Goal: Task Accomplishment & Management: Use online tool/utility

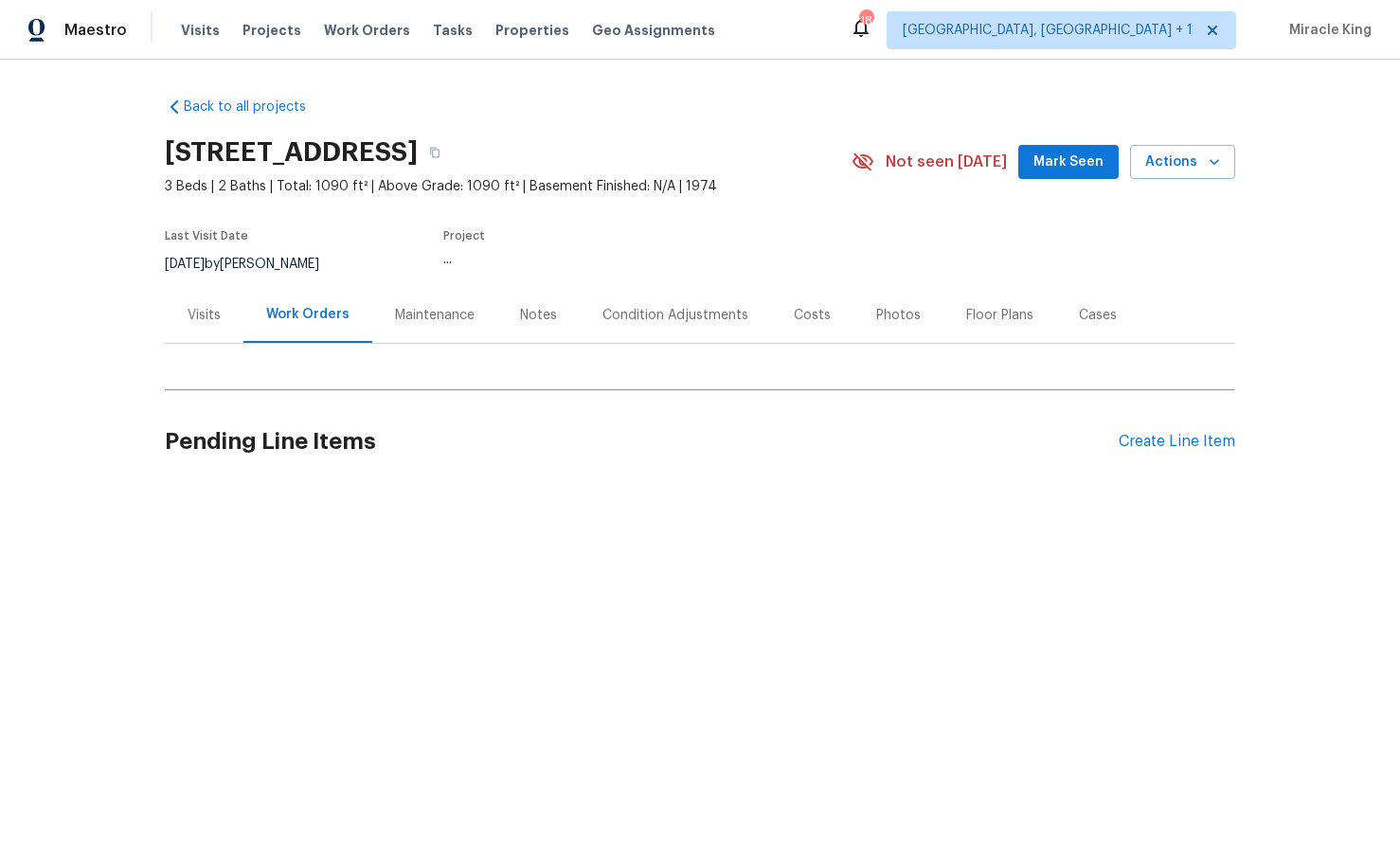
click at [199, 327] on div "Visits" at bounding box center [204, 315] width 78 height 56
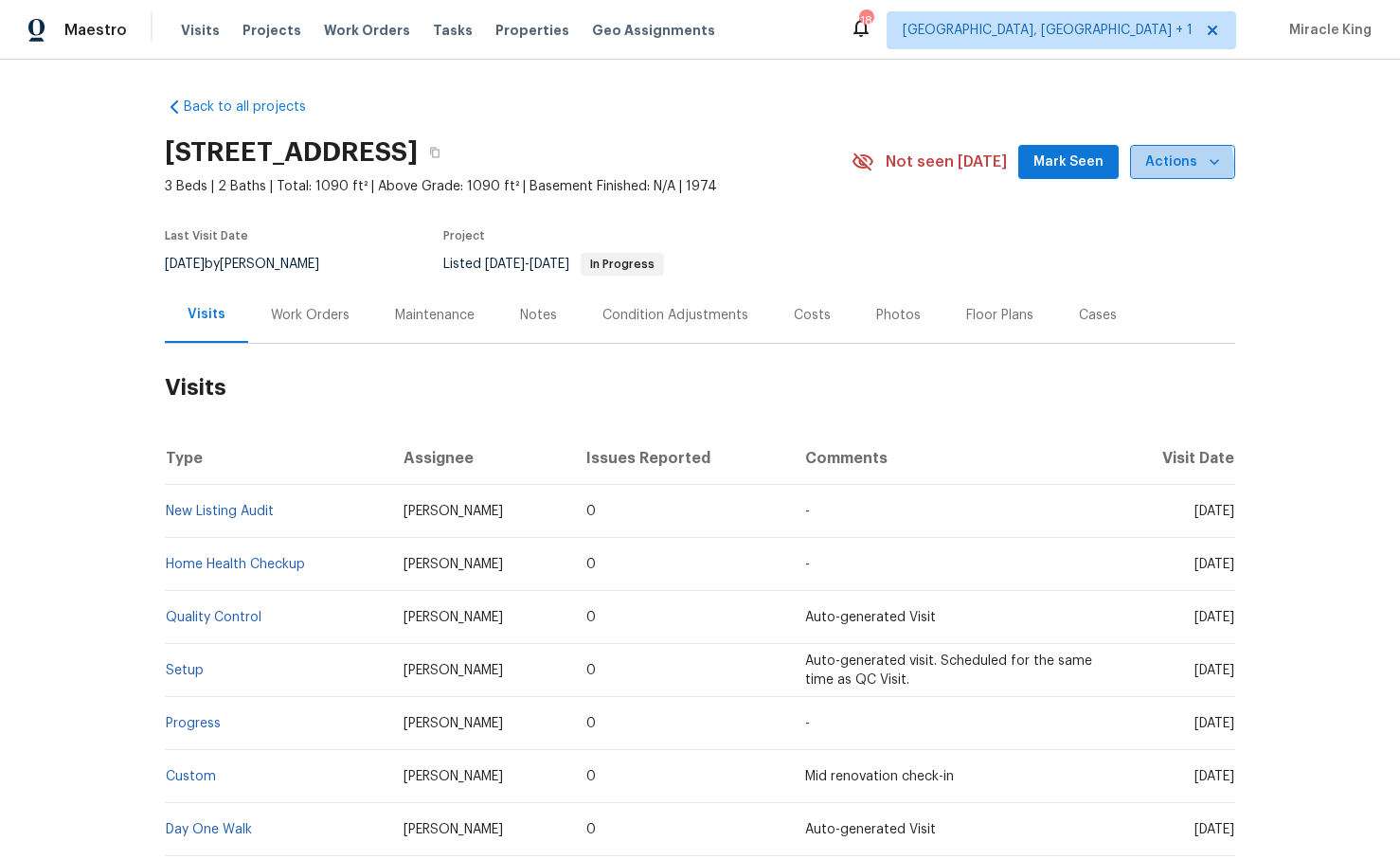
click at [1165, 165] on span "Actions" at bounding box center [1182, 162] width 74 height 24
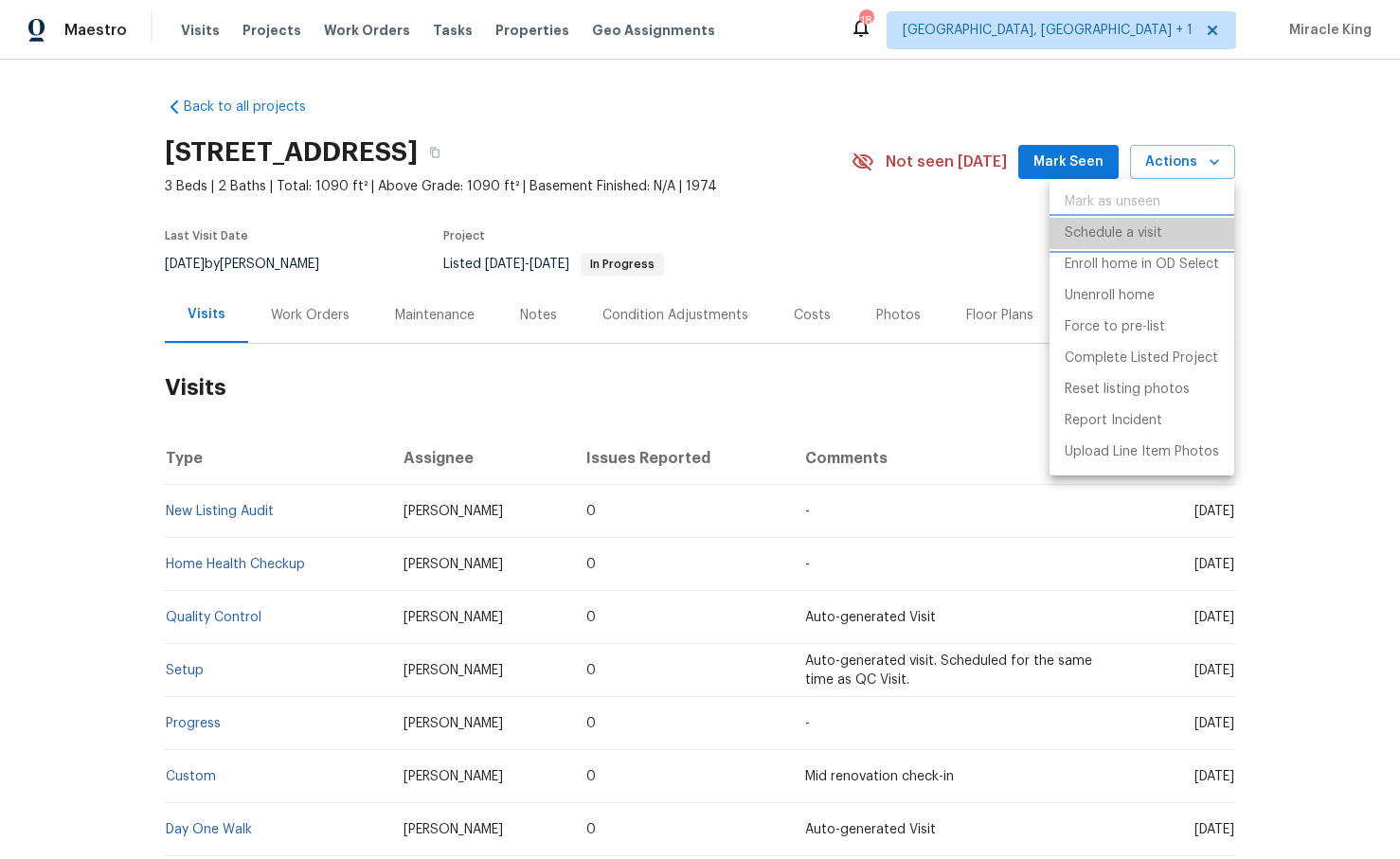
click at [1101, 236] on p "Schedule a visit" at bounding box center [1113, 233] width 98 height 20
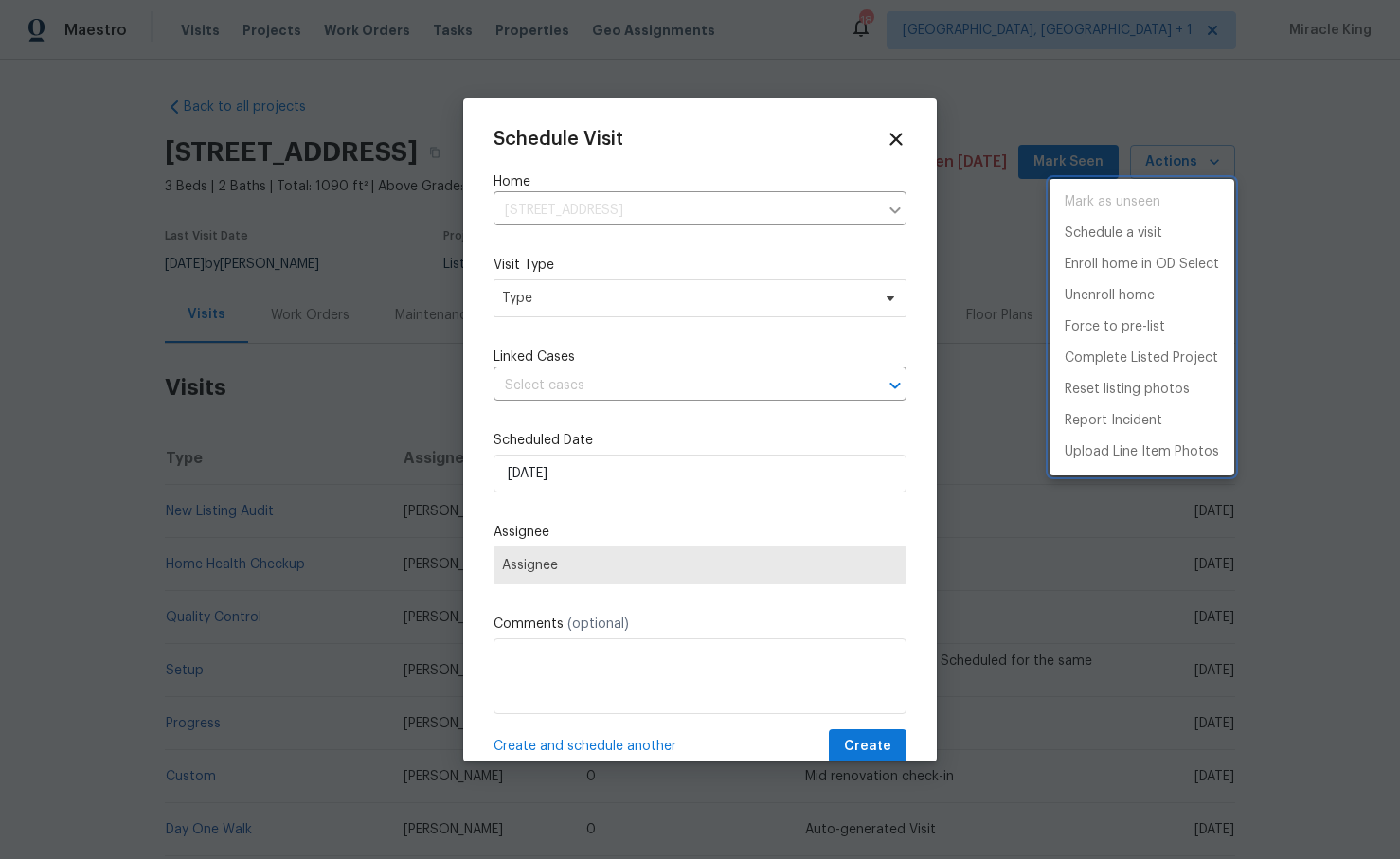
click at [763, 312] on div at bounding box center [700, 429] width 1400 height 859
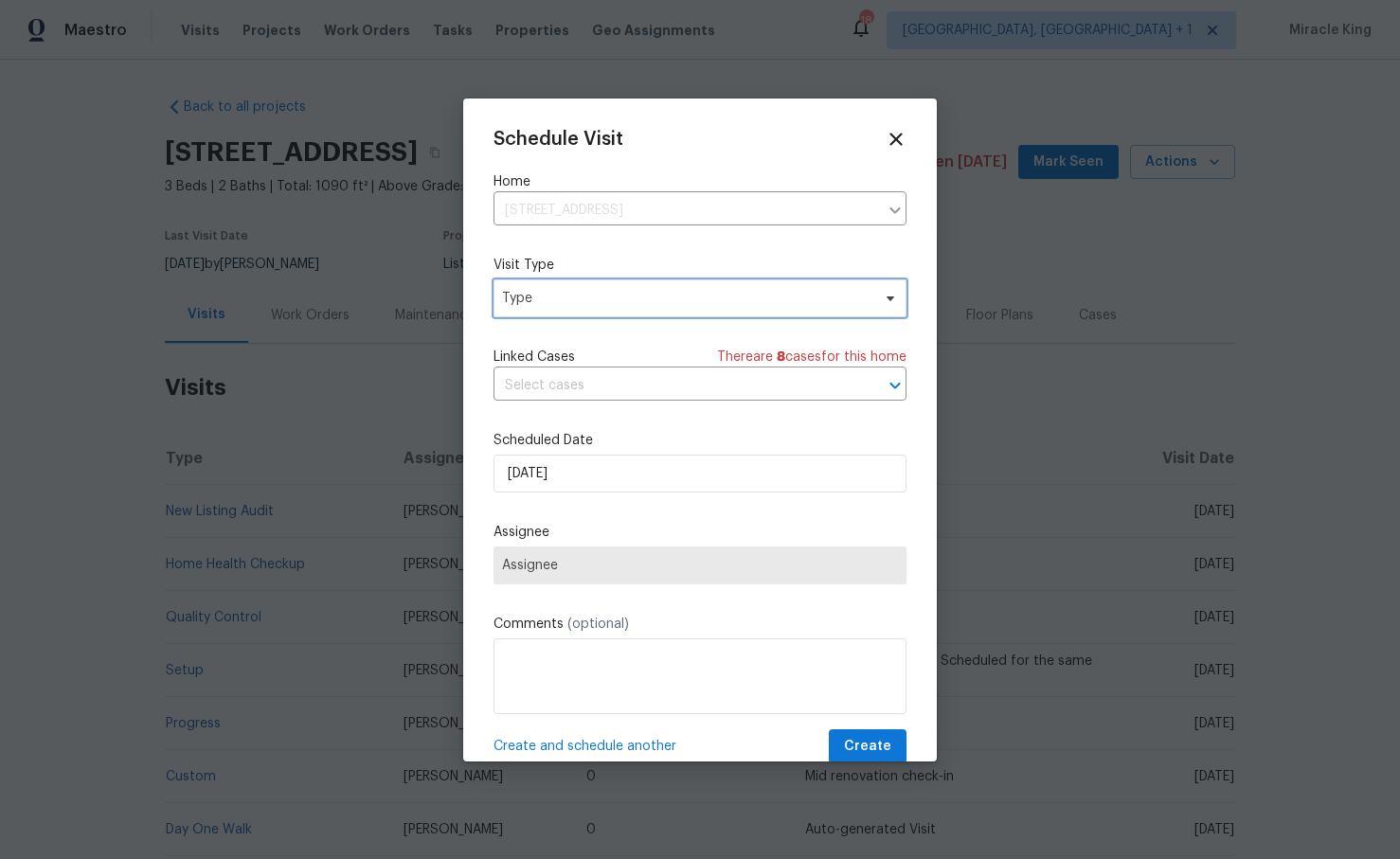
click at [745, 292] on span "Type" at bounding box center [686, 299] width 368 height 19
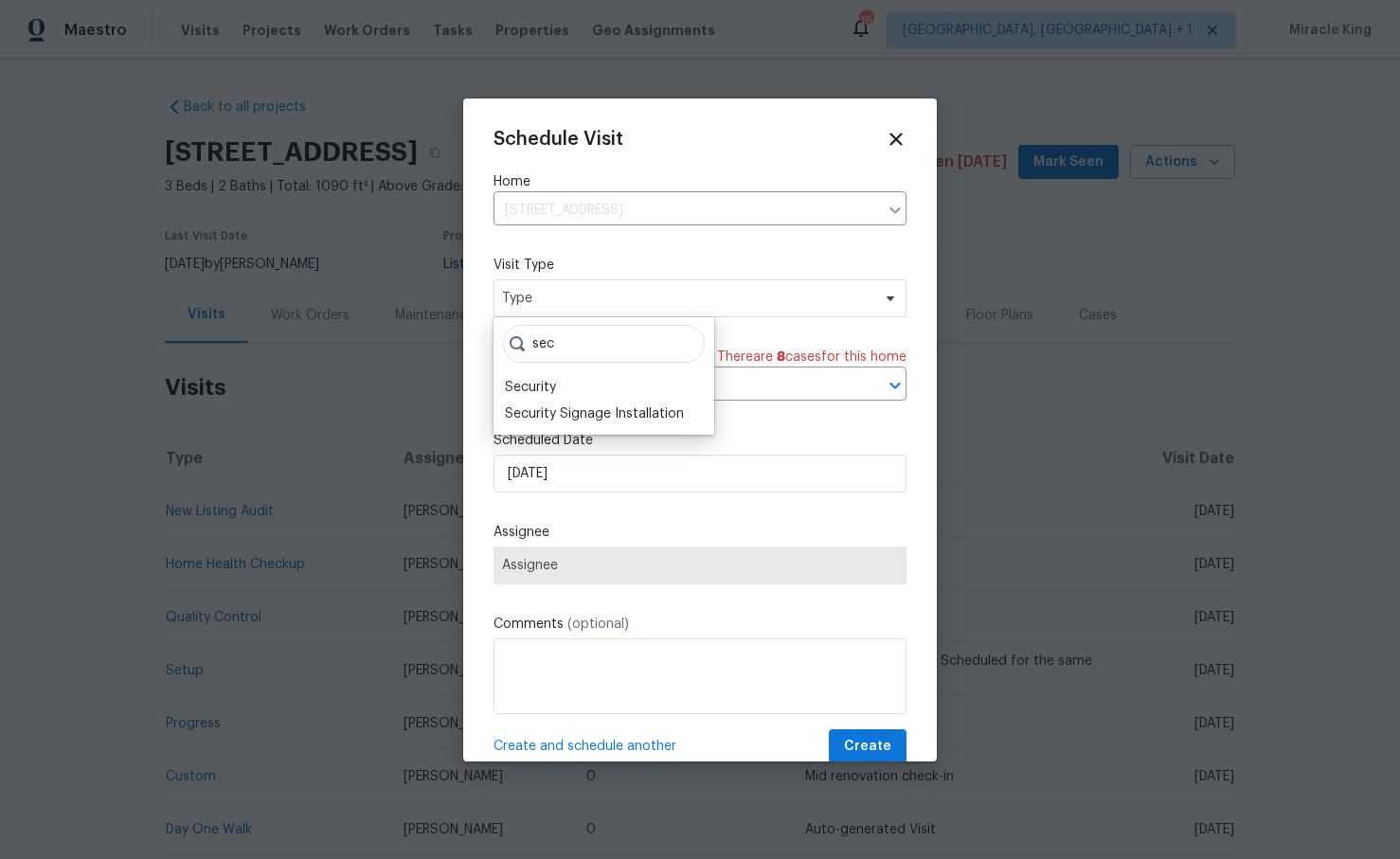
type input "sec"
click at [631, 372] on div "sec Security Security Signage Installation" at bounding box center [604, 376] width 220 height 118
click at [627, 377] on div "Security" at bounding box center [604, 387] width 210 height 26
click at [574, 390] on div "Security" at bounding box center [604, 387] width 210 height 26
click at [548, 390] on div "Security" at bounding box center [530, 387] width 51 height 19
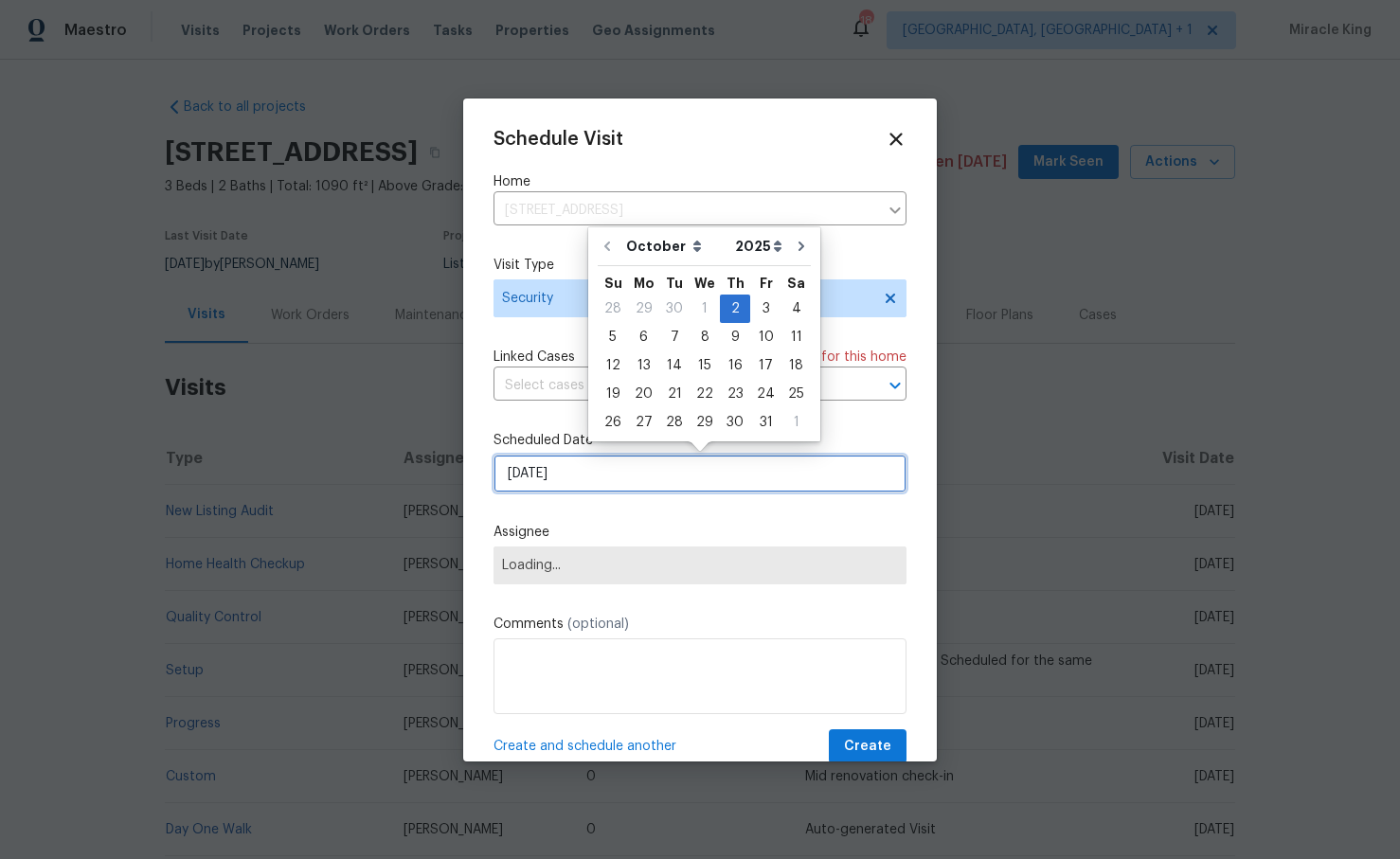
click at [557, 476] on input "[DATE]" at bounding box center [700, 473] width 413 height 38
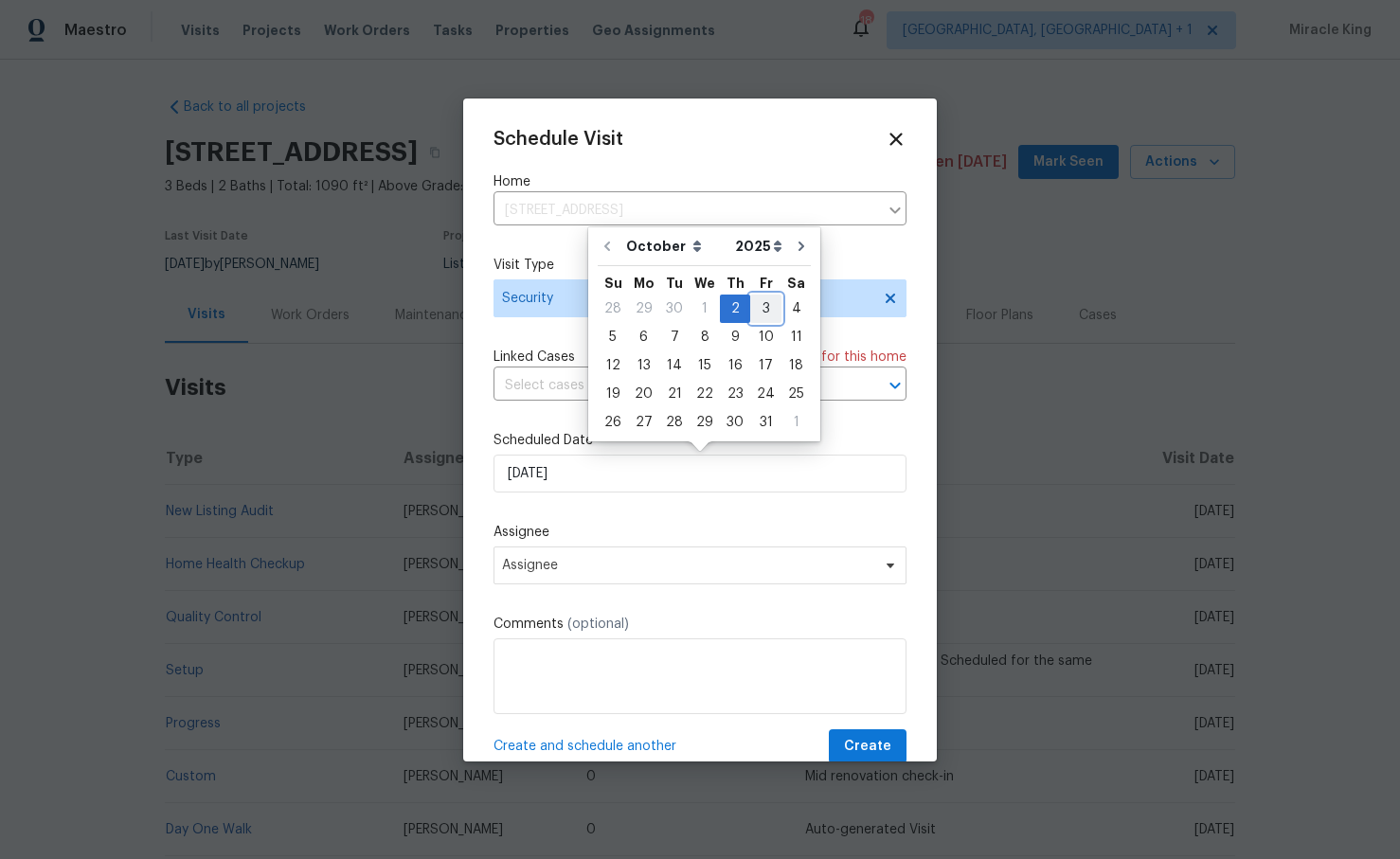
click at [757, 319] on div "3" at bounding box center [766, 308] width 31 height 26
type input "10/3/2025"
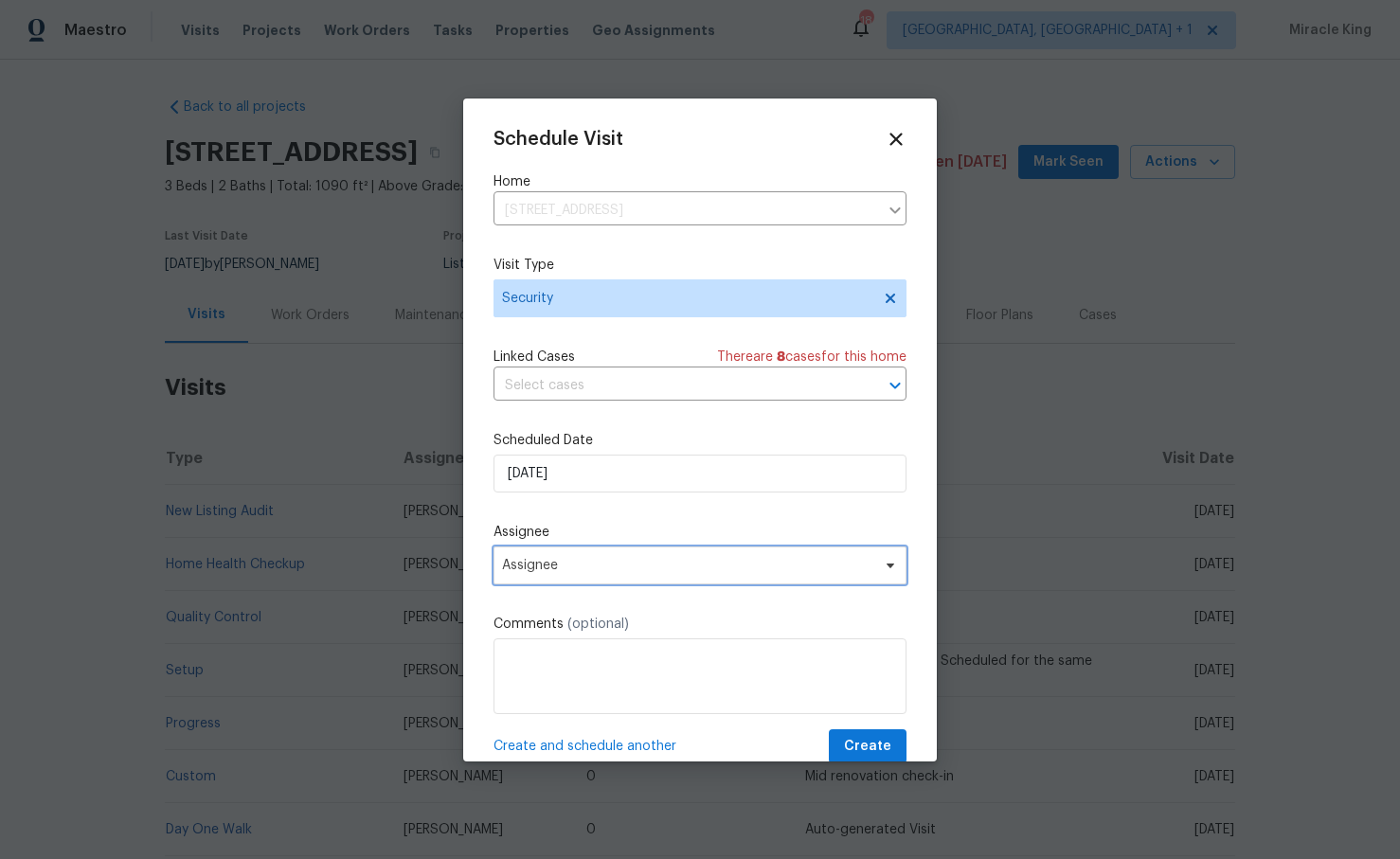
click at [532, 579] on span "Assignee" at bounding box center [700, 565] width 413 height 38
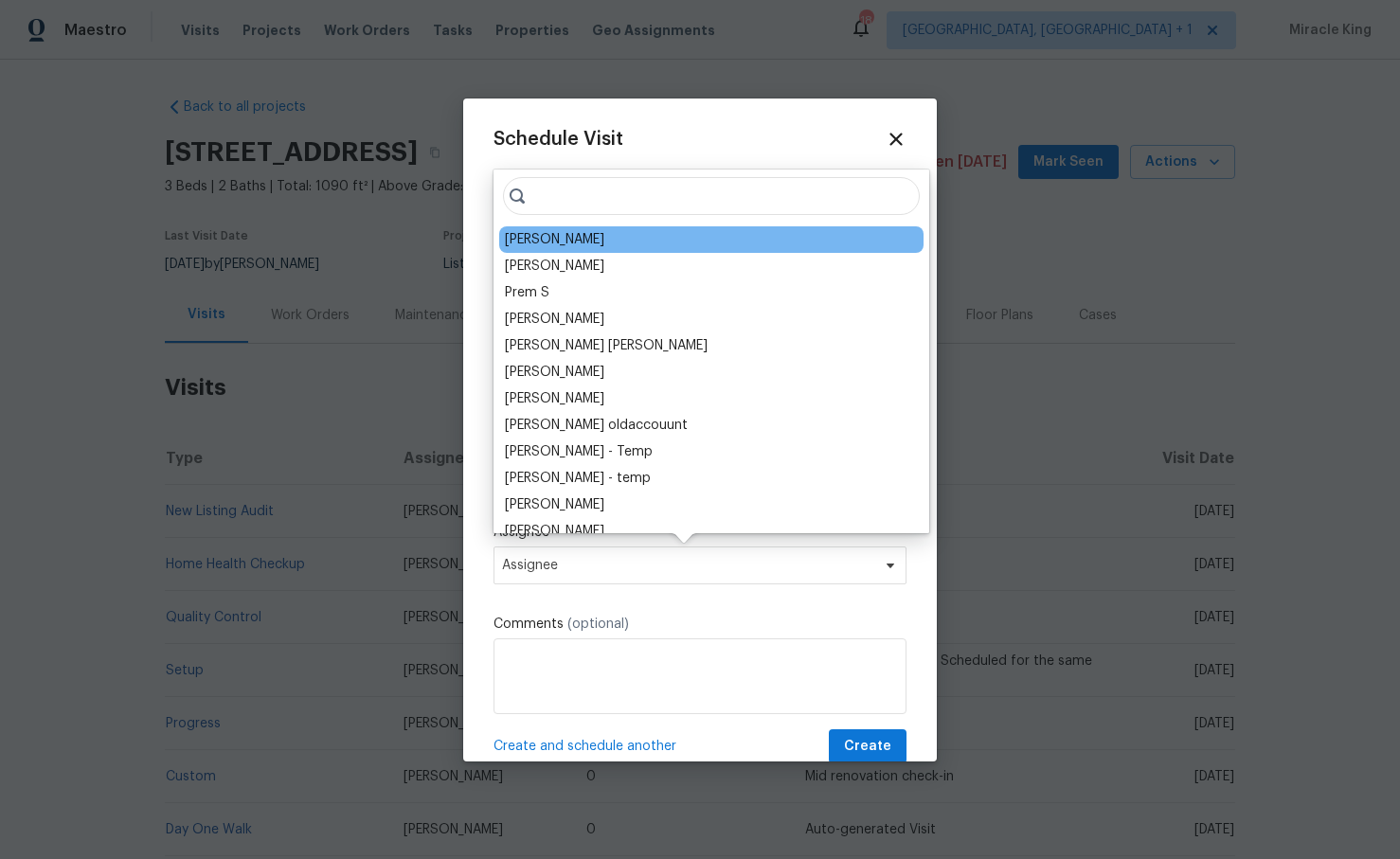
click at [566, 240] on div "Toni Little" at bounding box center [711, 239] width 424 height 26
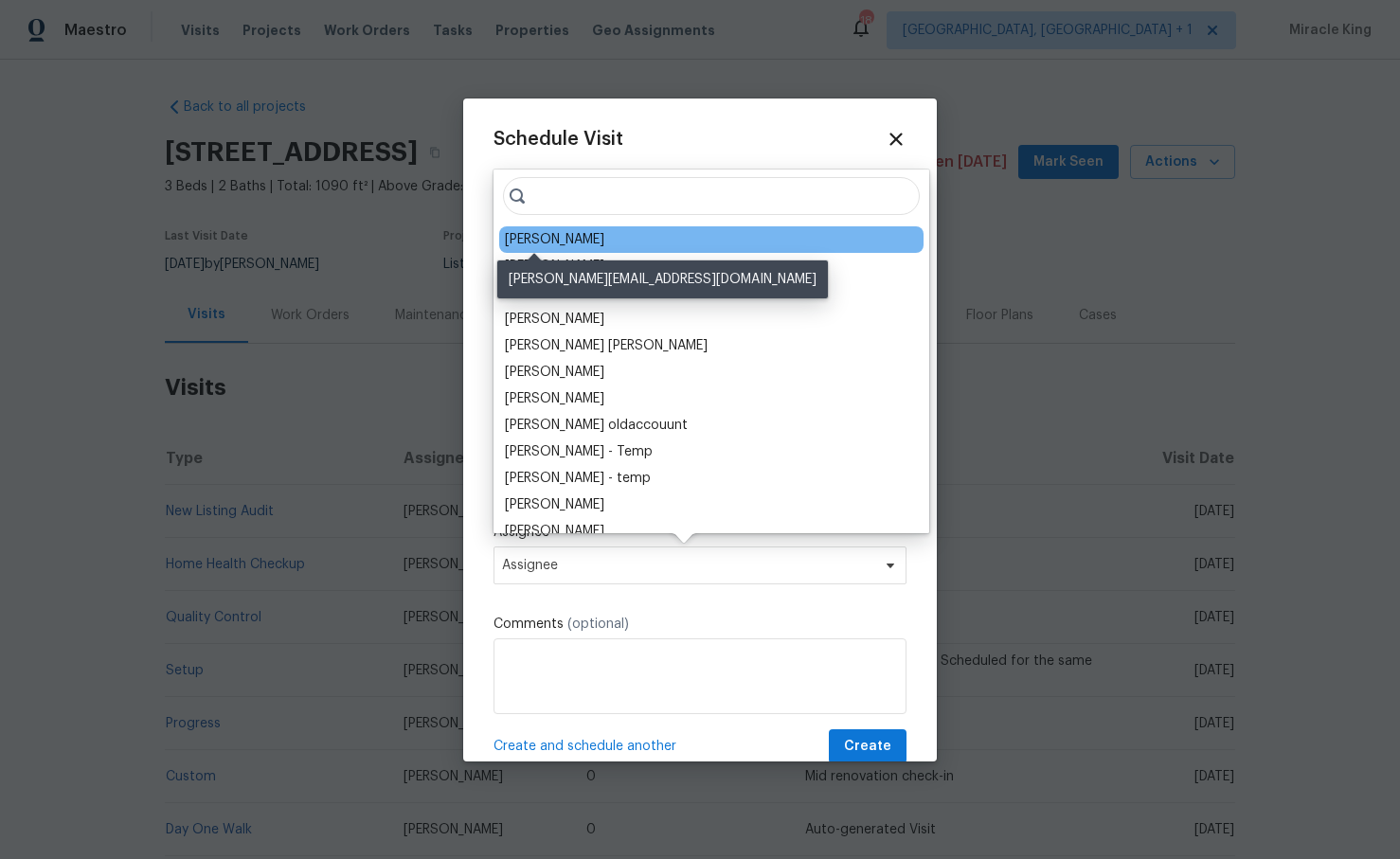
click at [556, 240] on div "Toni Little" at bounding box center [555, 240] width 100 height 19
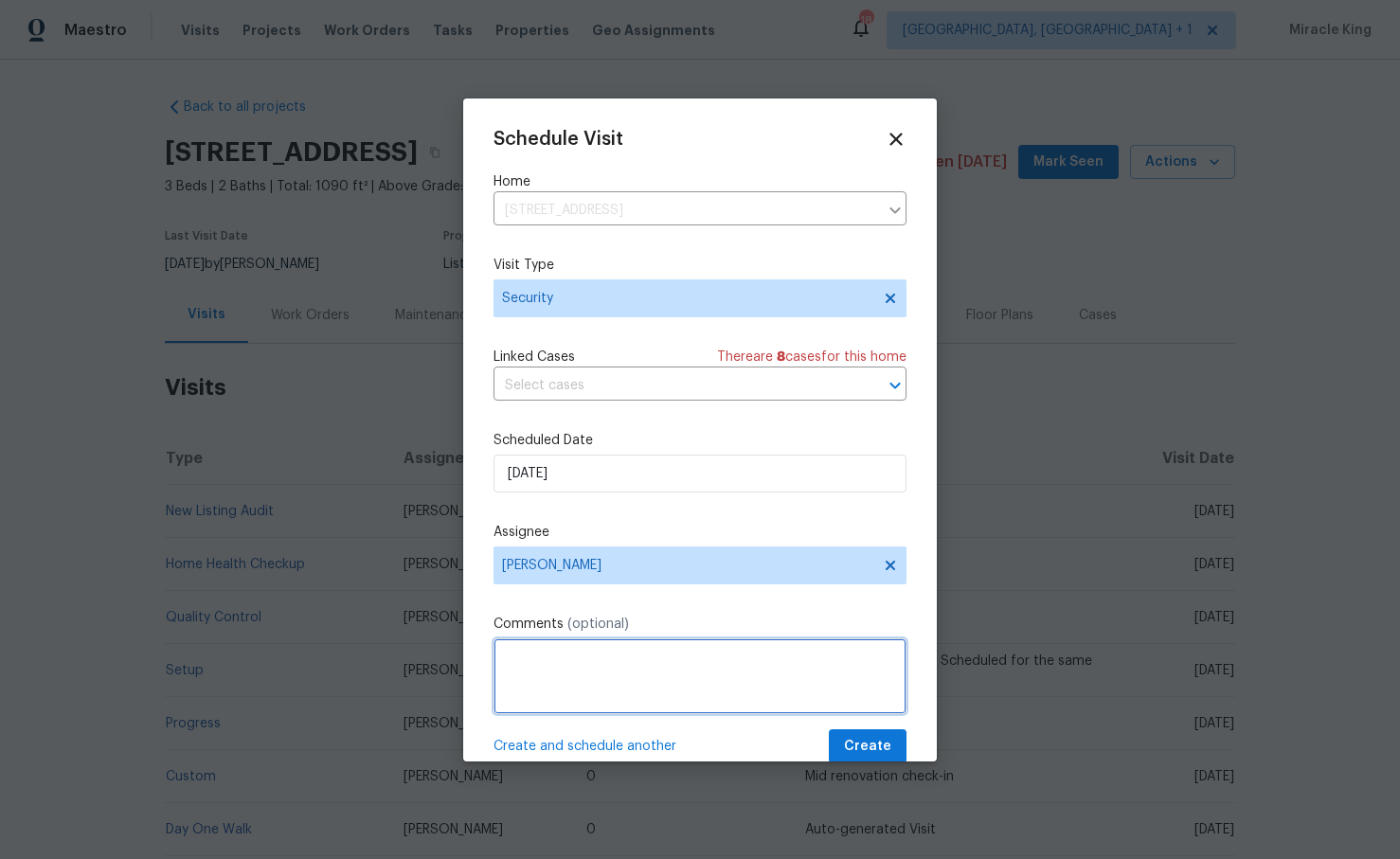
click at [532, 696] on textarea at bounding box center [700, 676] width 413 height 75
click at [703, 655] on textarea "Hi we received a report that the side door is open please close it" at bounding box center [700, 676] width 413 height 75
type textarea "Hi we received a report that the patio side door is open please close it"
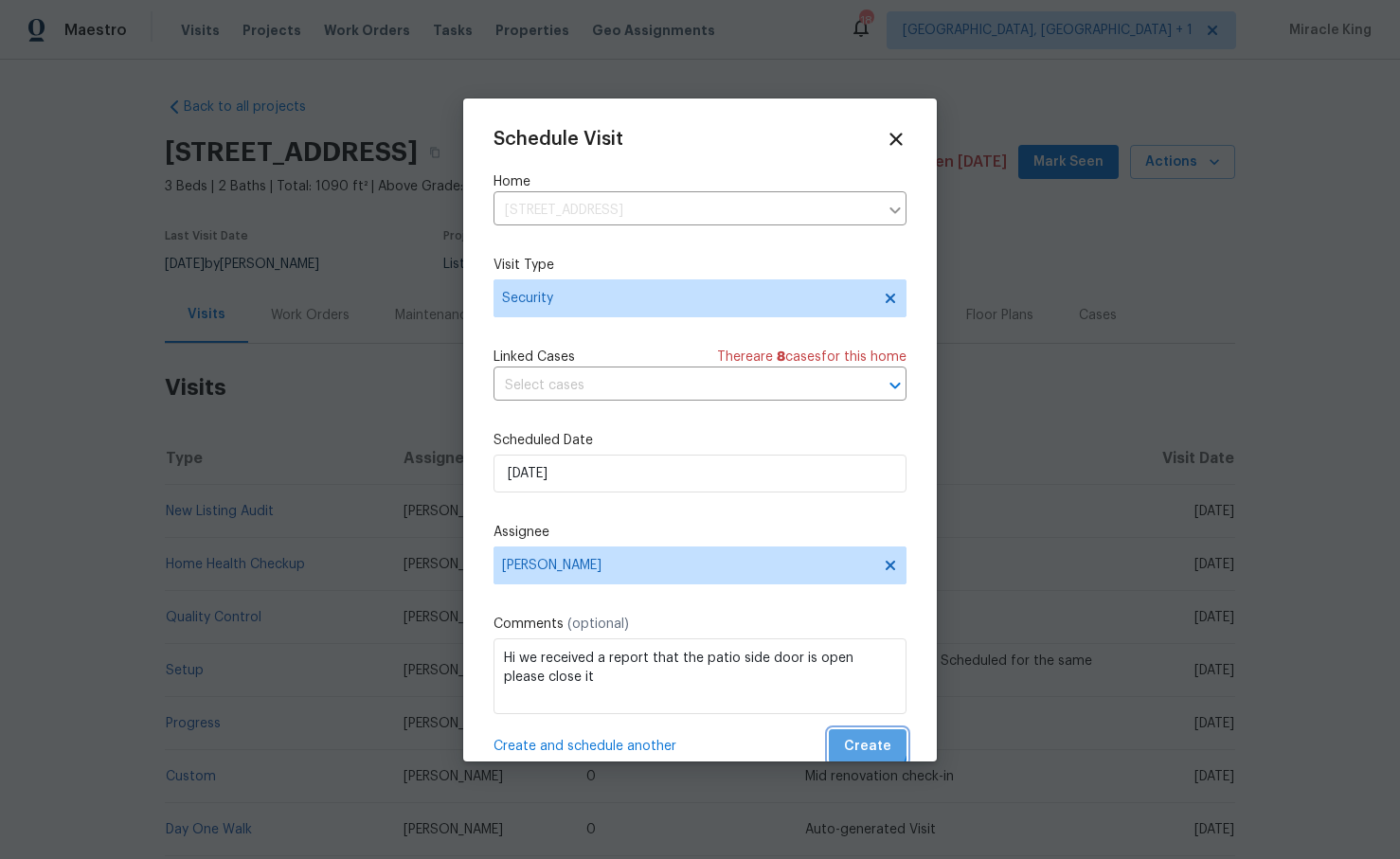
click at [864, 743] on span "Create" at bounding box center [868, 747] width 47 height 24
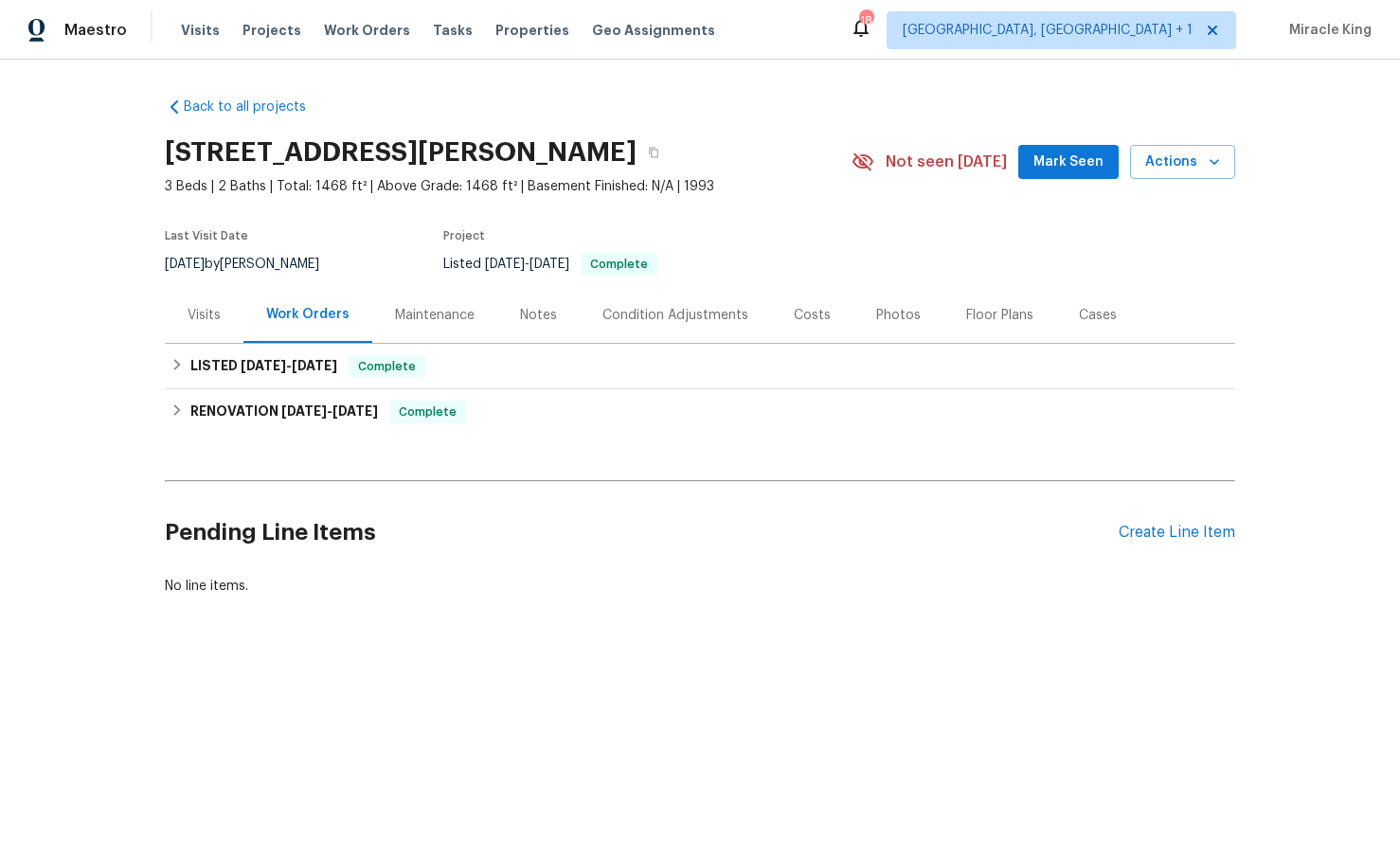
click at [197, 334] on div "Visits" at bounding box center [204, 315] width 78 height 56
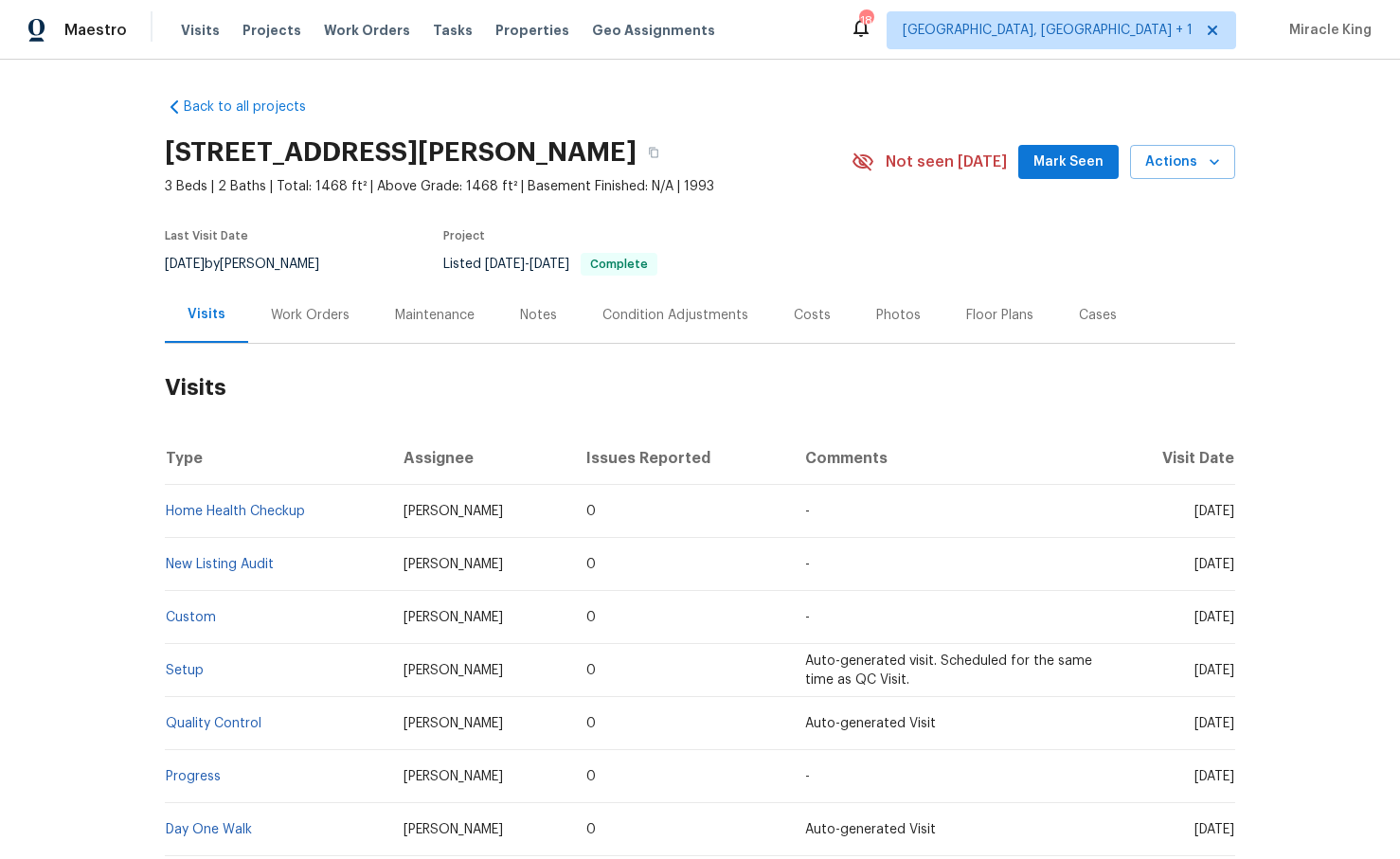
click at [195, 321] on div "Visits" at bounding box center [206, 315] width 38 height 19
click at [1174, 155] on span "Actions" at bounding box center [1182, 162] width 74 height 24
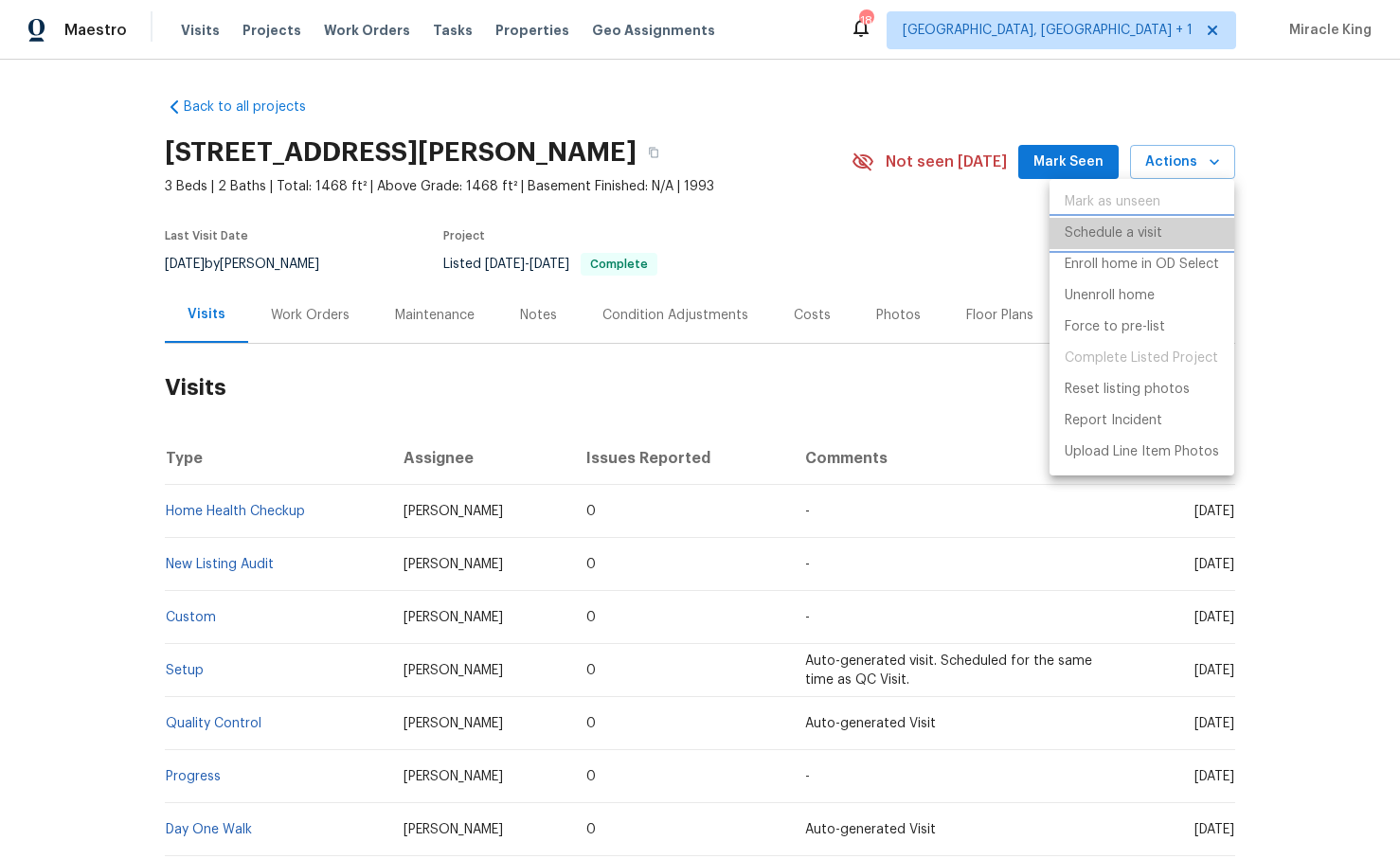
click at [1071, 237] on p "Schedule a visit" at bounding box center [1113, 233] width 98 height 20
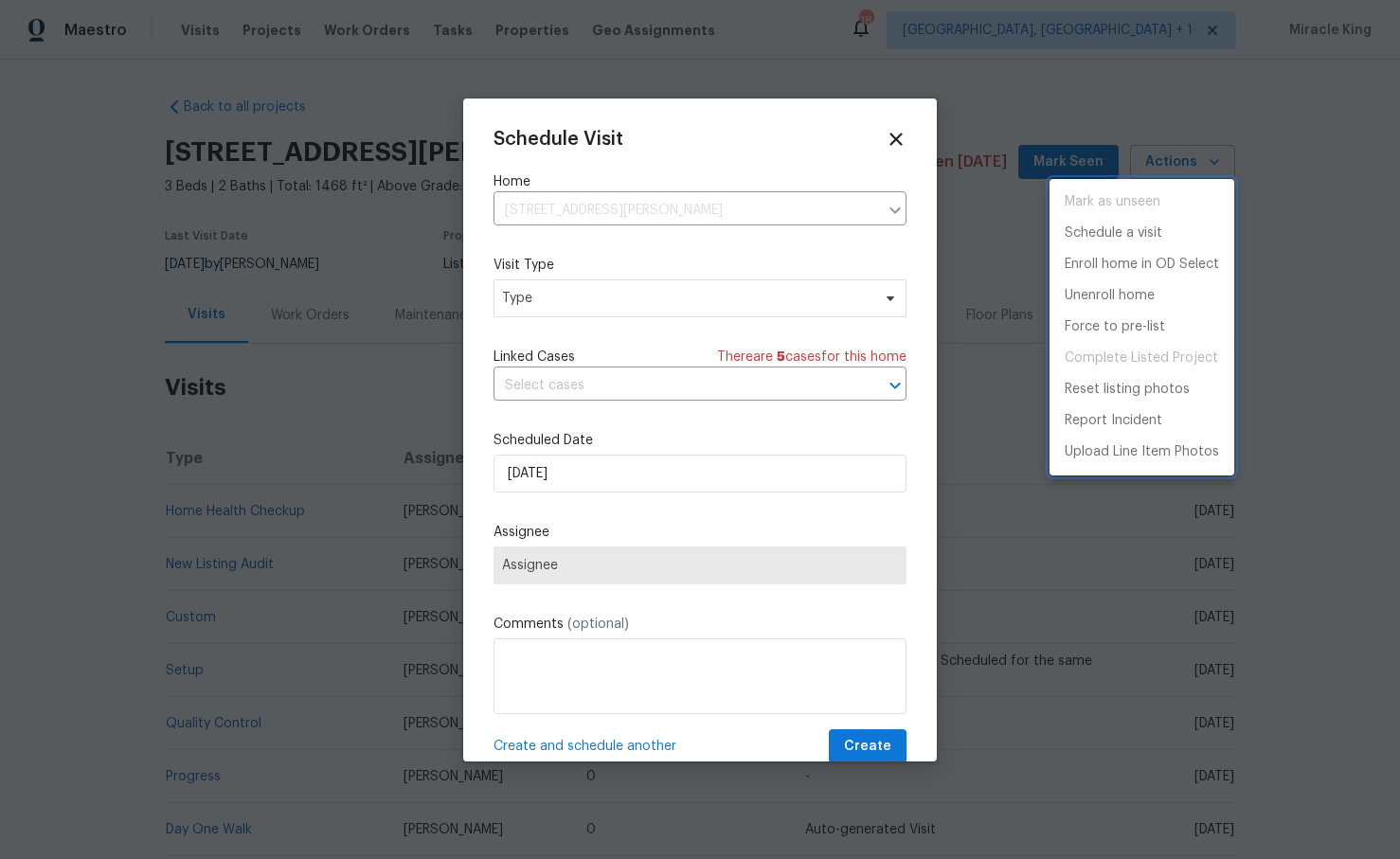
click at [607, 312] on div at bounding box center [700, 429] width 1400 height 859
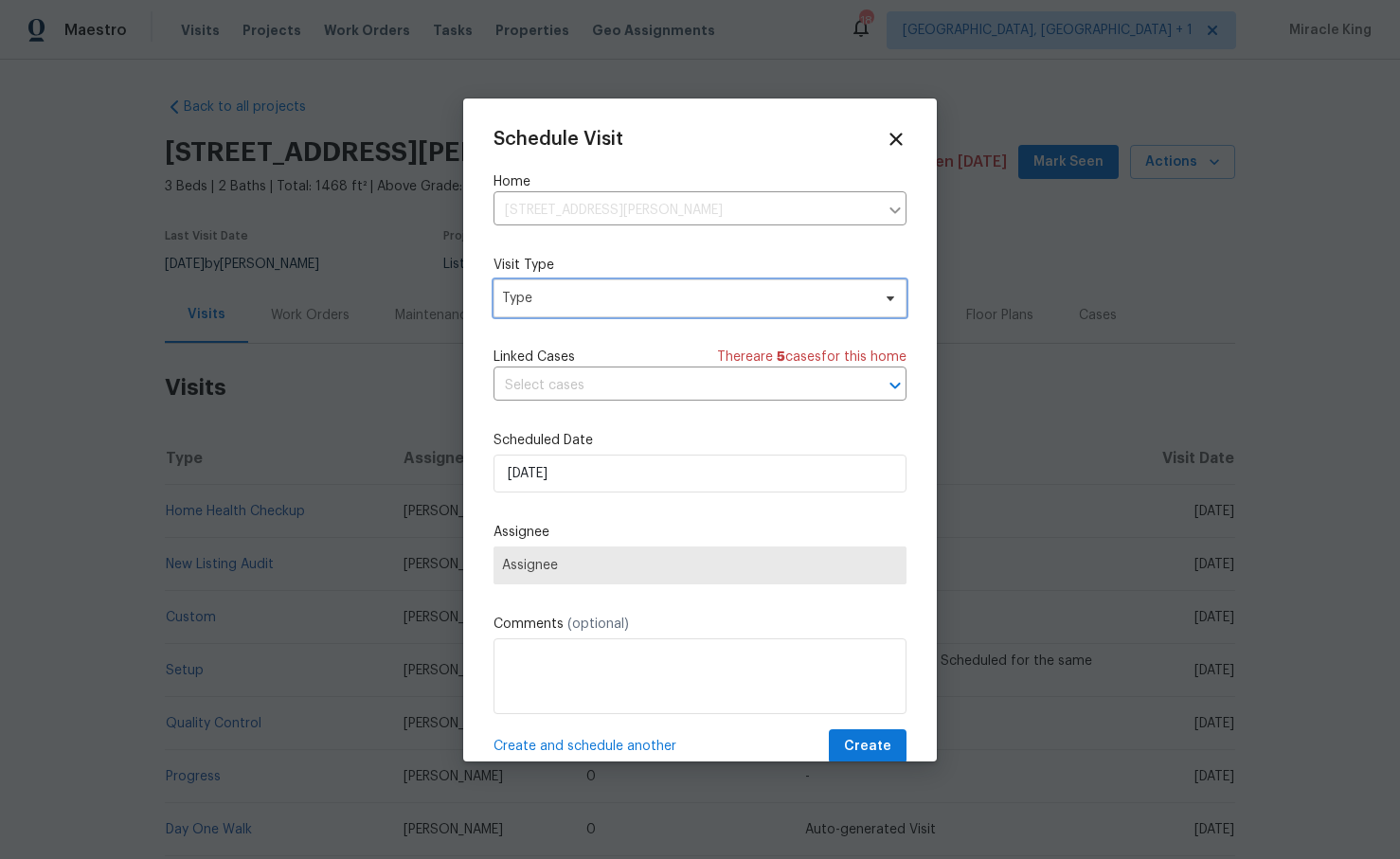
click at [607, 302] on span "Type" at bounding box center [686, 299] width 368 height 19
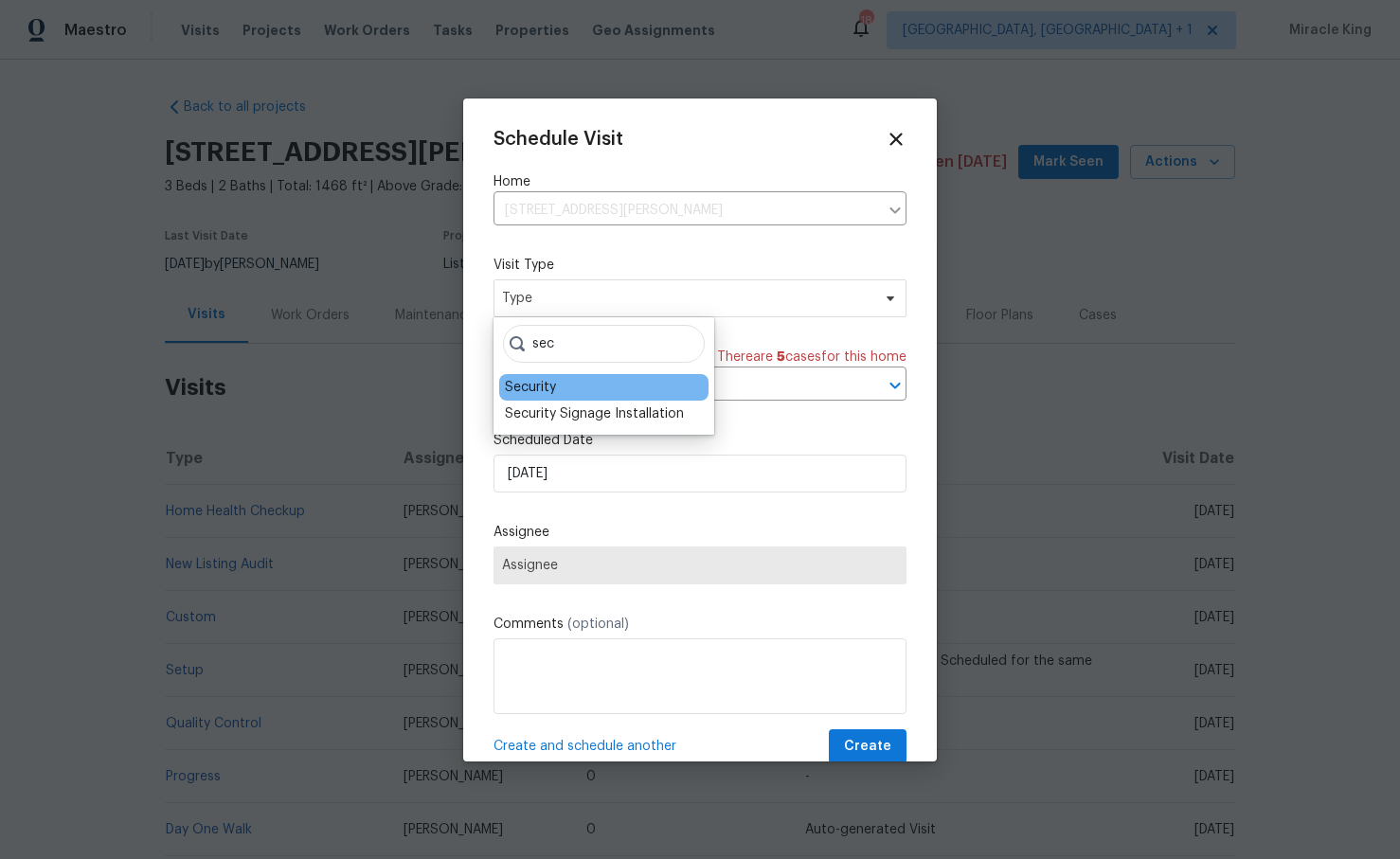
type input "sec"
click at [577, 380] on div "Security" at bounding box center [604, 387] width 210 height 26
click at [573, 382] on div "Security" at bounding box center [604, 387] width 210 height 26
click at [904, 140] on icon at bounding box center [896, 138] width 22 height 22
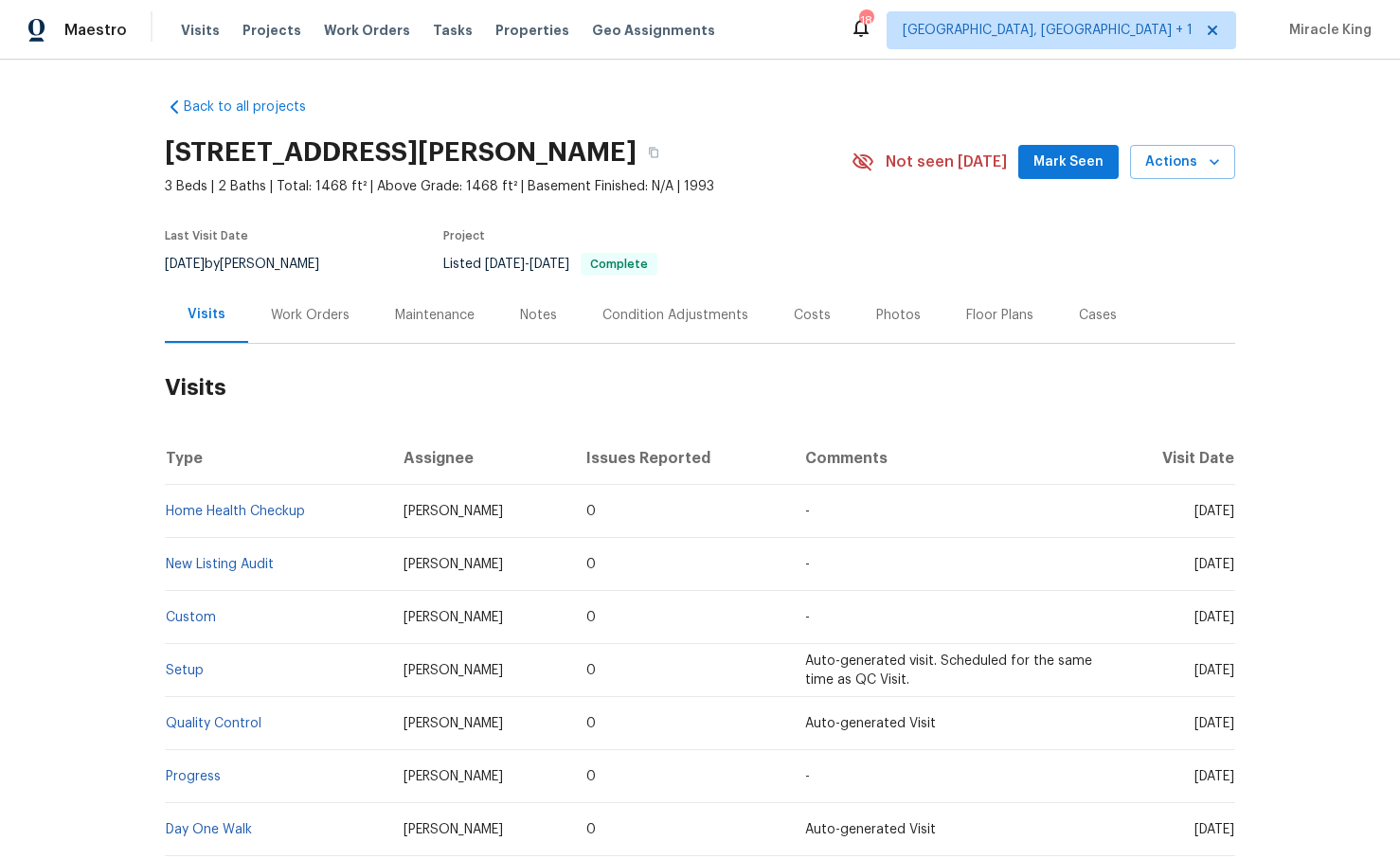
click at [398, 153] on h2 "[STREET_ADDRESS][PERSON_NAME]" at bounding box center [401, 153] width 471 height 19
drag, startPoint x: 400, startPoint y: 154, endPoint x: 129, endPoint y: 137, distance: 271.5
click at [129, 137] on div "Back to all projects [STREET_ADDRESS][PERSON_NAME] 3 Beds | 2 Baths | Total: 14…" at bounding box center [700, 460] width 1400 height 800
copy h2 "1003 [PERSON_NAME] Dr"
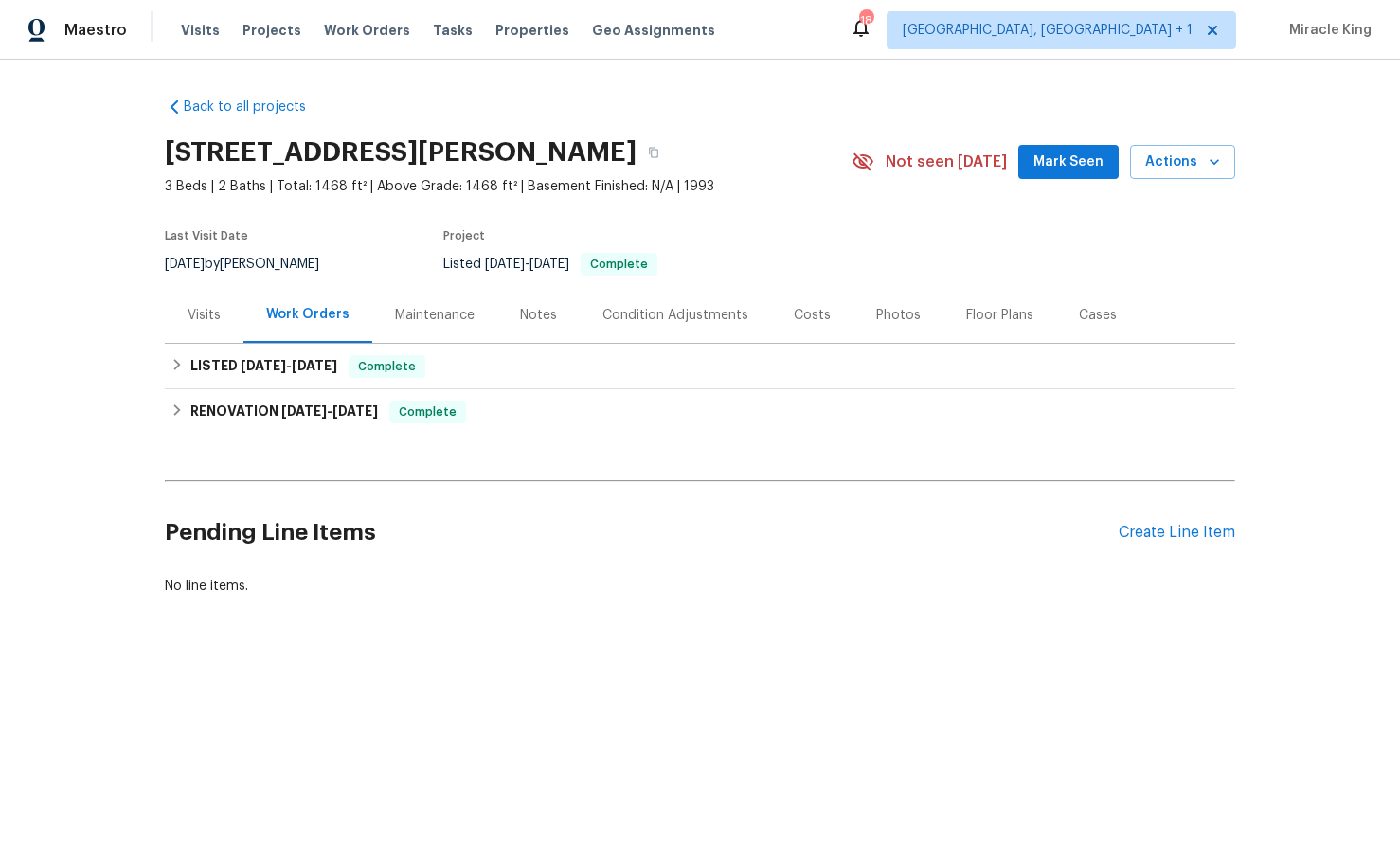
click at [212, 312] on div "Visits" at bounding box center [204, 316] width 33 height 19
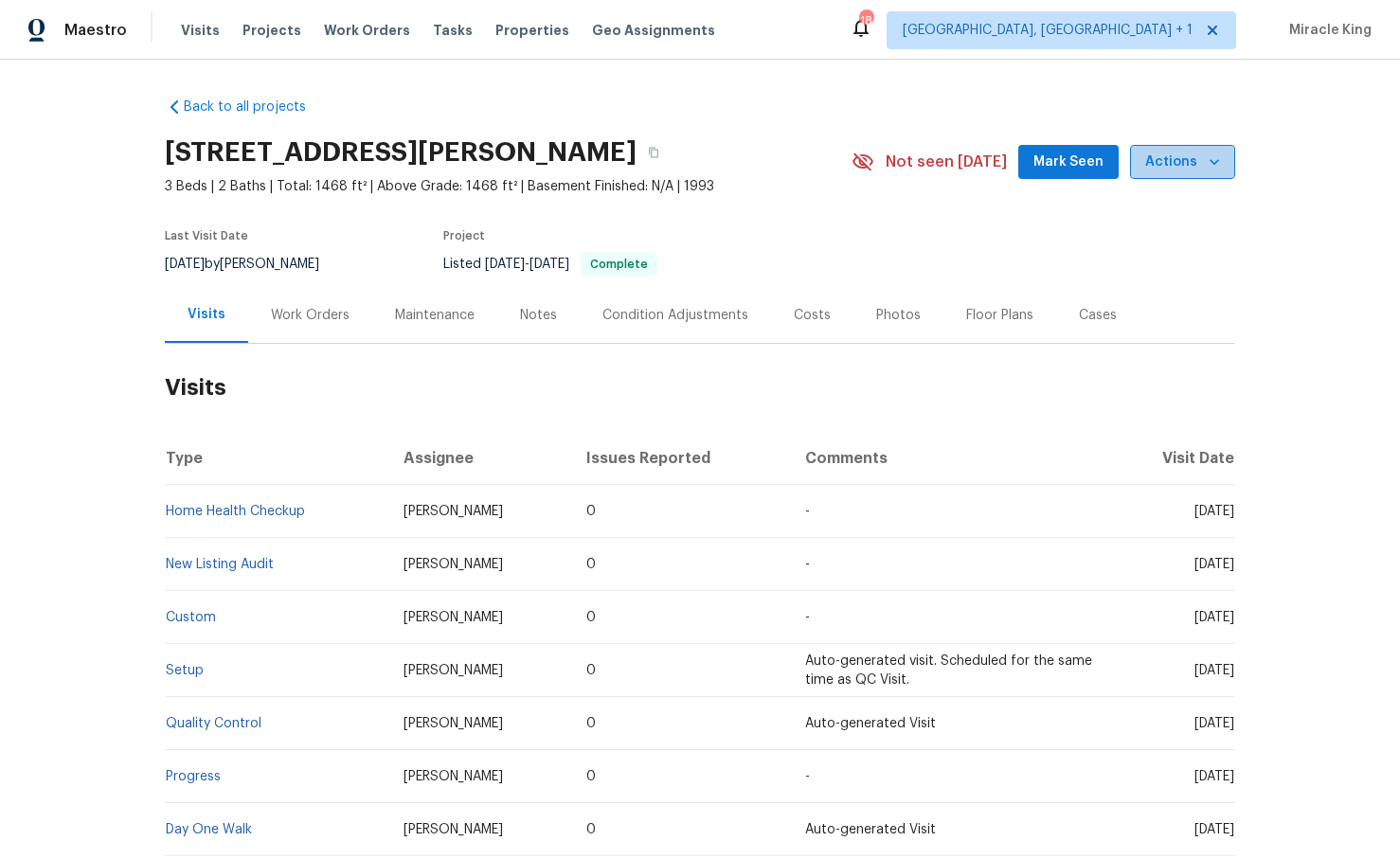
click at [1196, 166] on span "Actions" at bounding box center [1182, 162] width 74 height 24
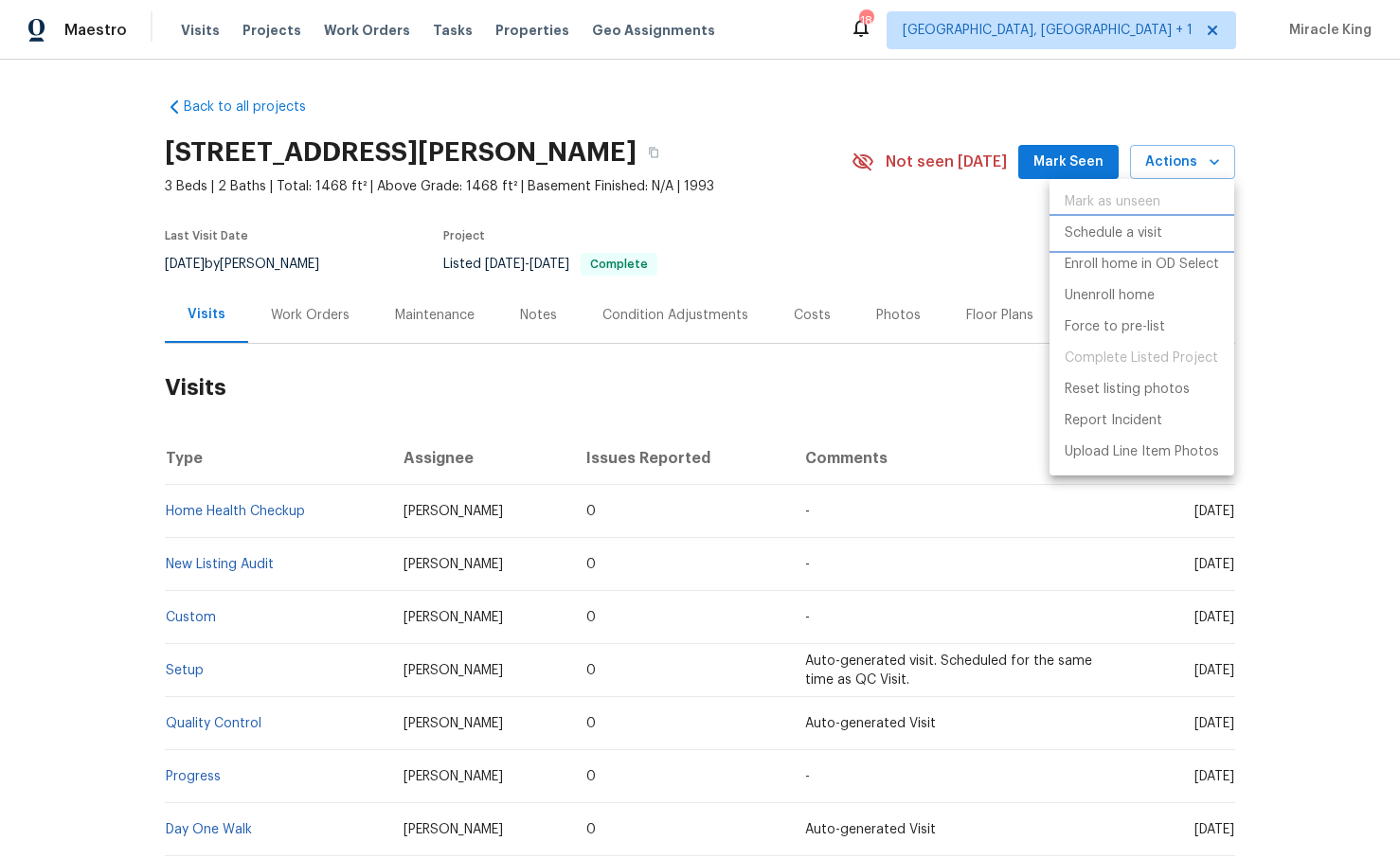
click at [1108, 238] on p "Schedule a visit" at bounding box center [1113, 233] width 98 height 20
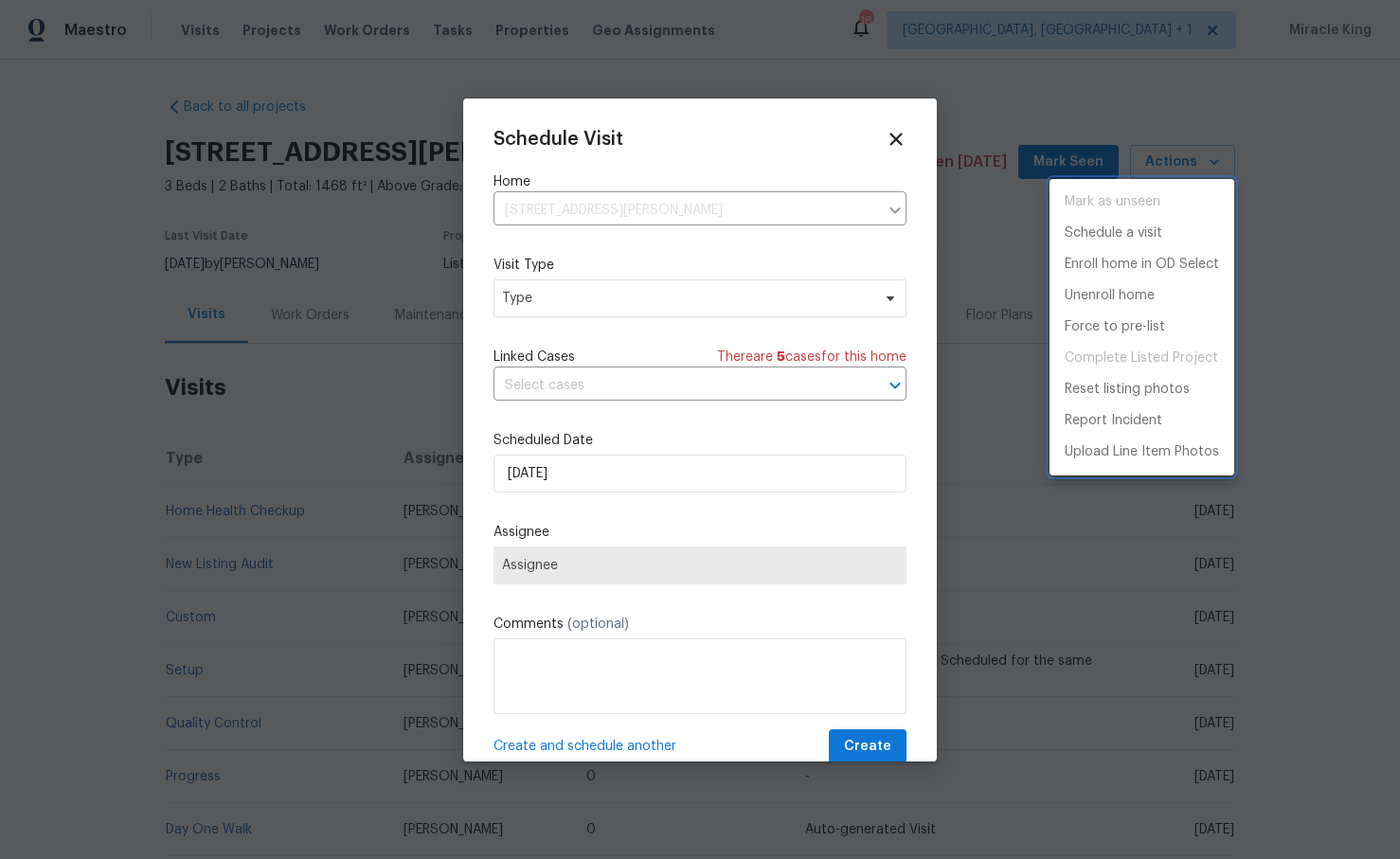
click at [661, 331] on div at bounding box center [700, 429] width 1400 height 859
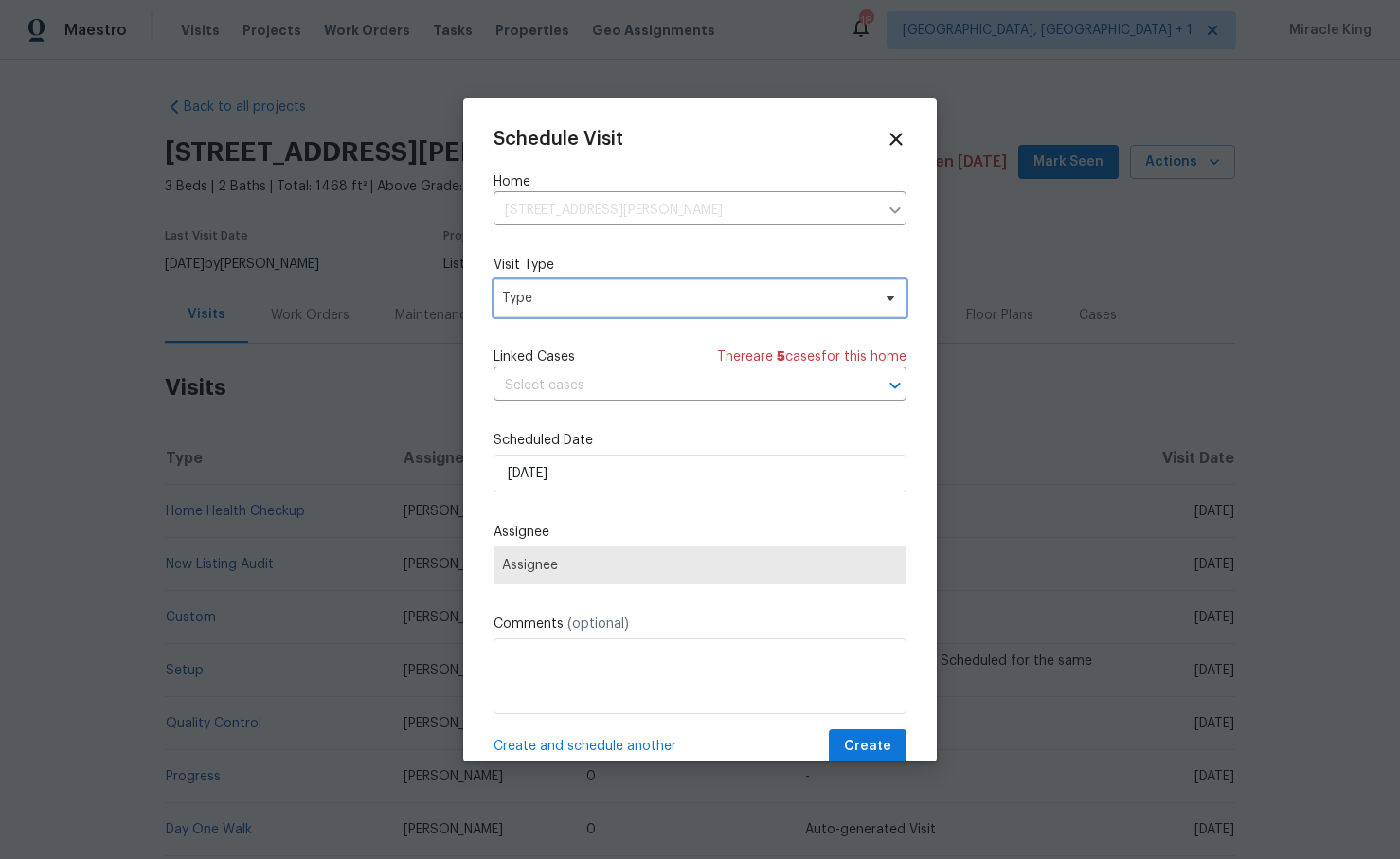
click at [643, 297] on span "Type" at bounding box center [686, 299] width 368 height 19
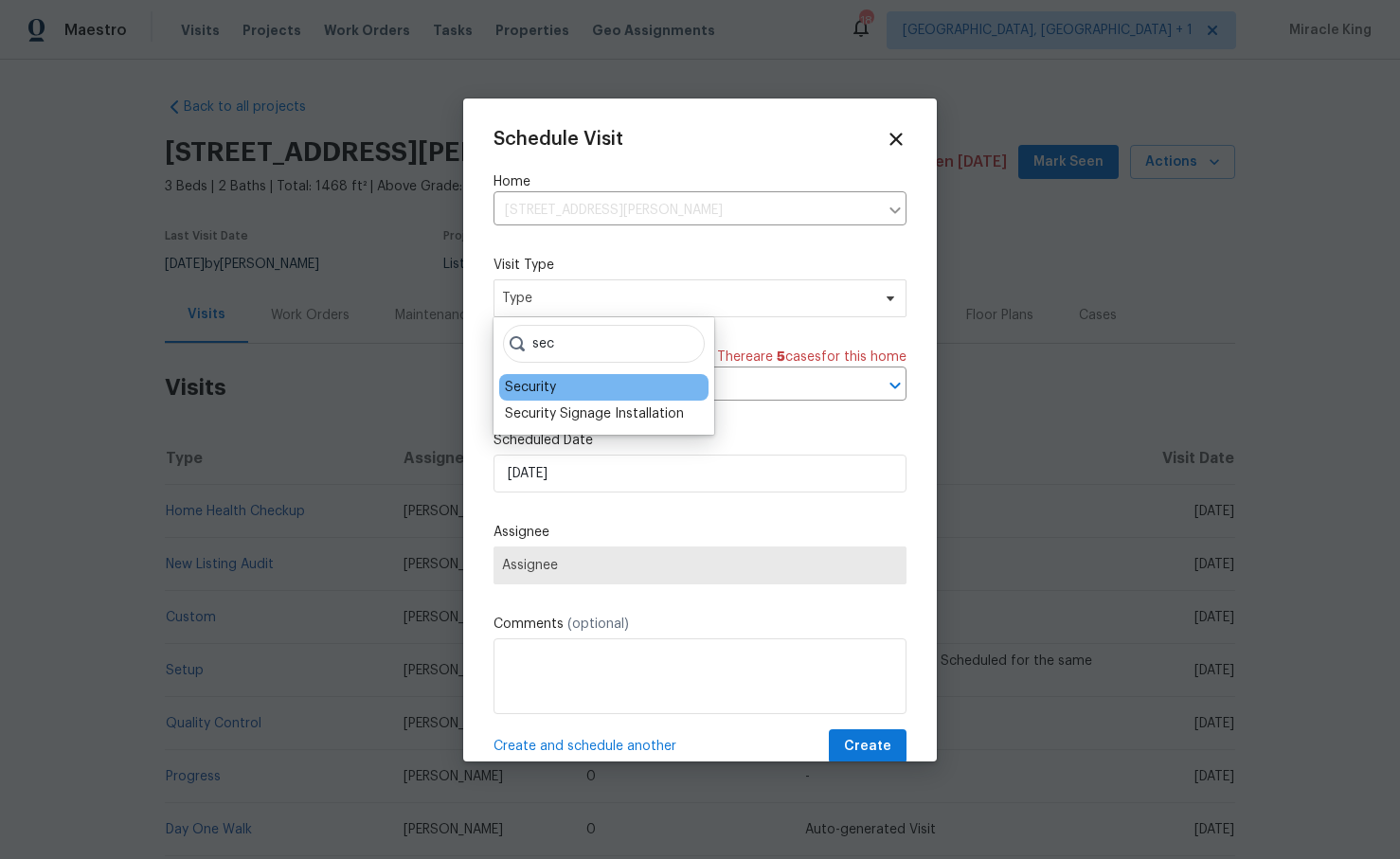
type input "sec"
click at [579, 378] on div "Security" at bounding box center [604, 387] width 210 height 26
click at [572, 379] on div "Security" at bounding box center [604, 387] width 210 height 26
click at [562, 384] on div "Security" at bounding box center [604, 387] width 210 height 26
click at [531, 395] on div "Security" at bounding box center [530, 387] width 51 height 19
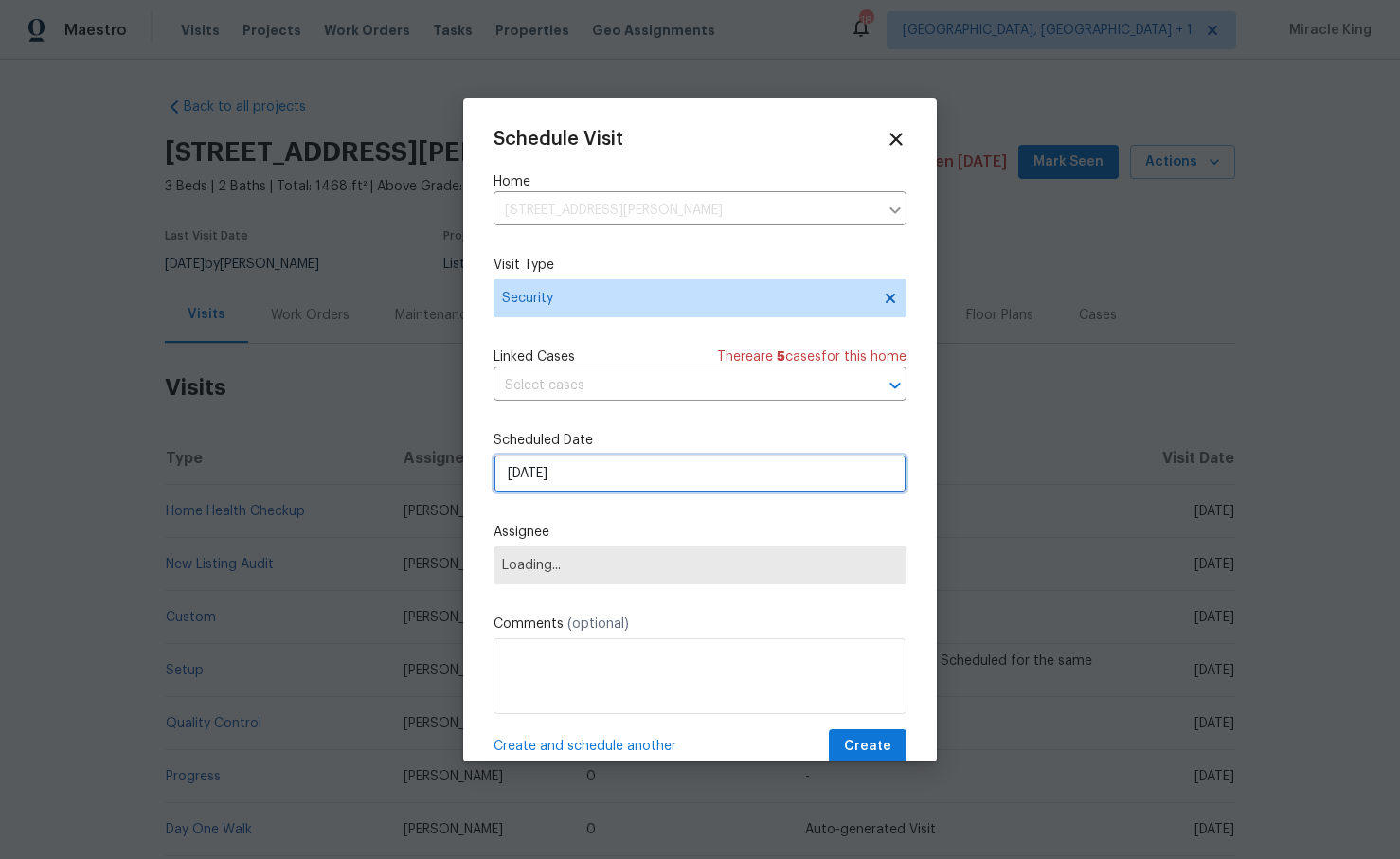
click at [551, 471] on input "[DATE]" at bounding box center [700, 473] width 413 height 38
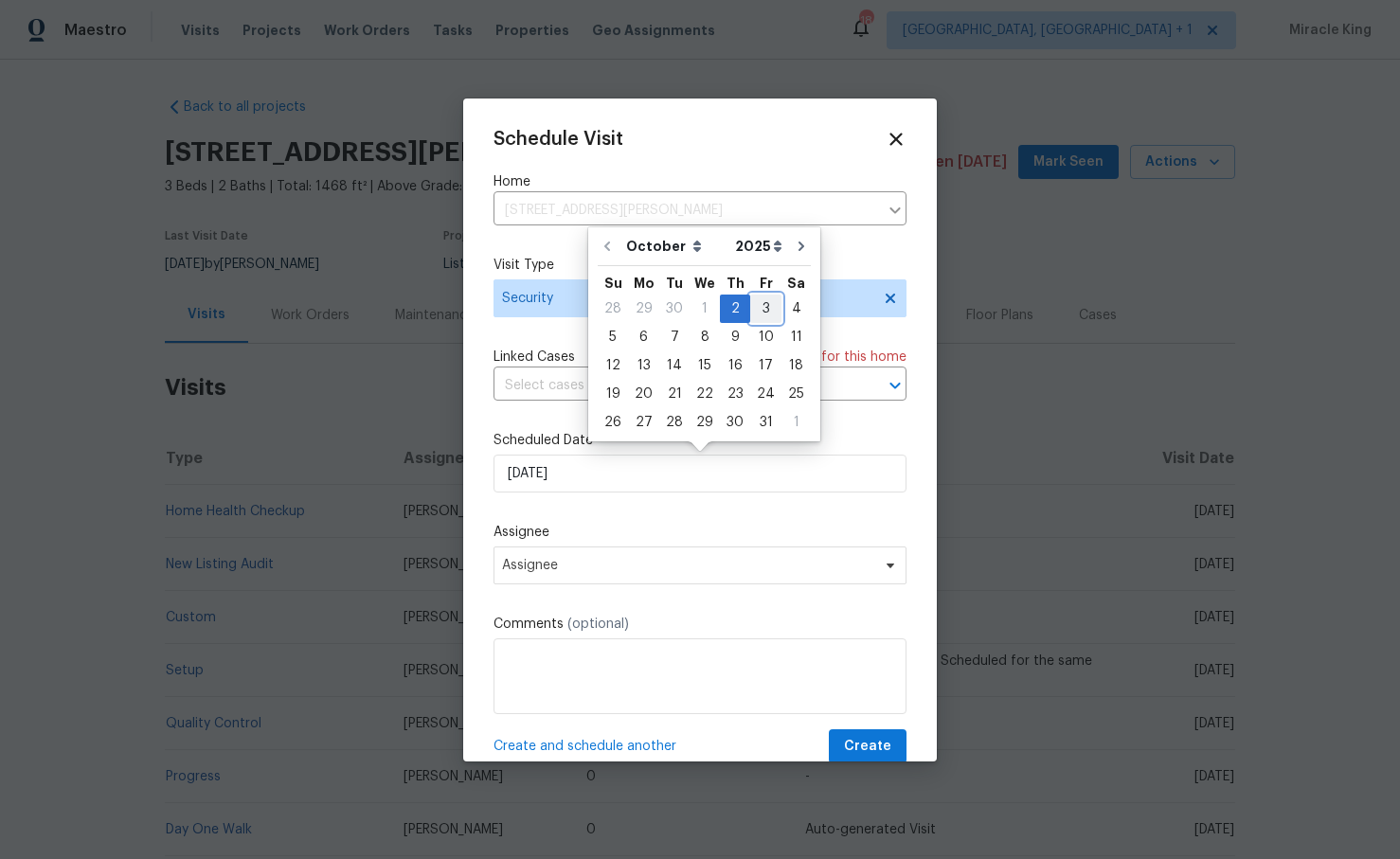
click at [758, 305] on div "3" at bounding box center [766, 308] width 31 height 26
type input "10/3/2025"
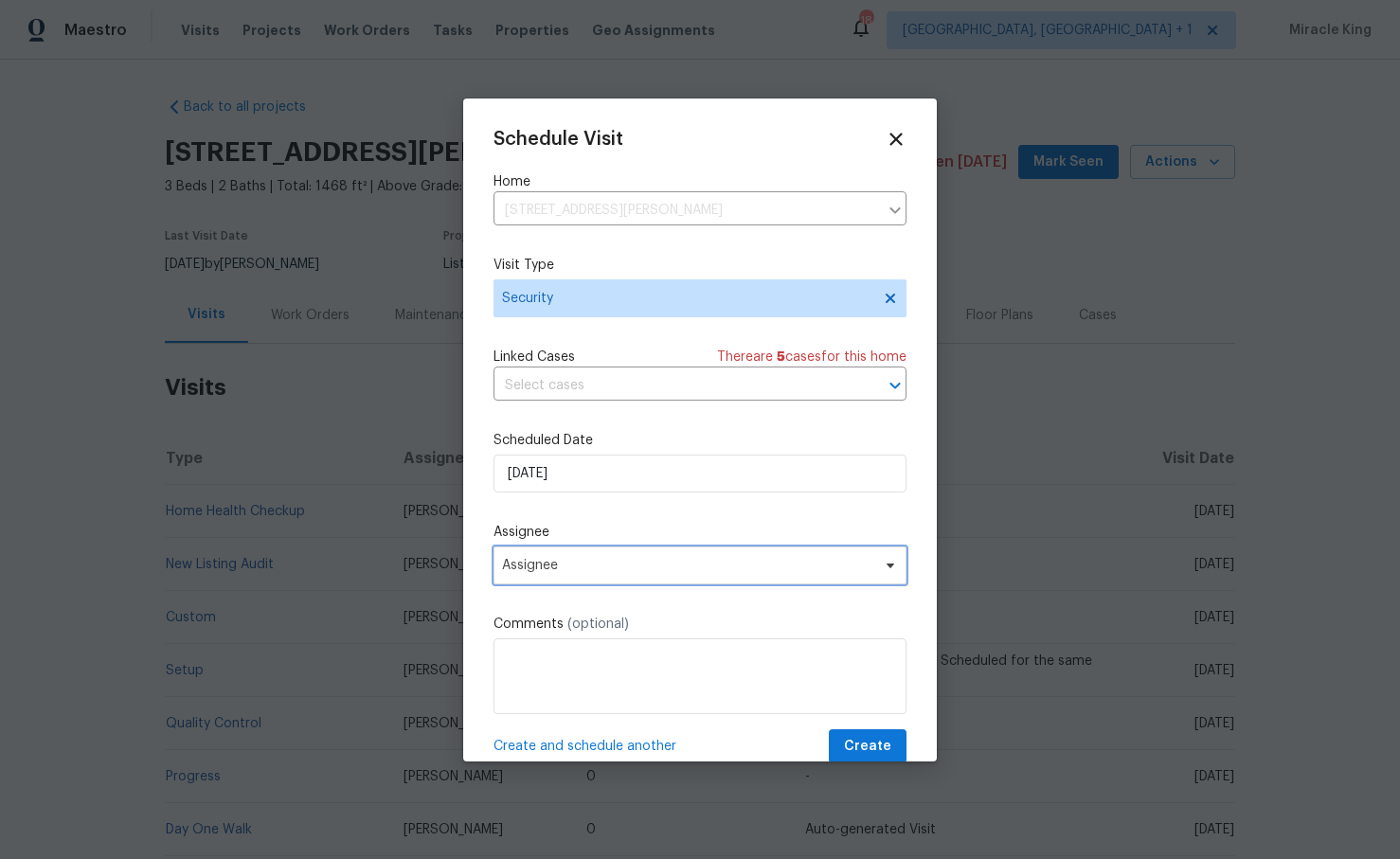
click at [635, 552] on span "Assignee" at bounding box center [700, 565] width 413 height 38
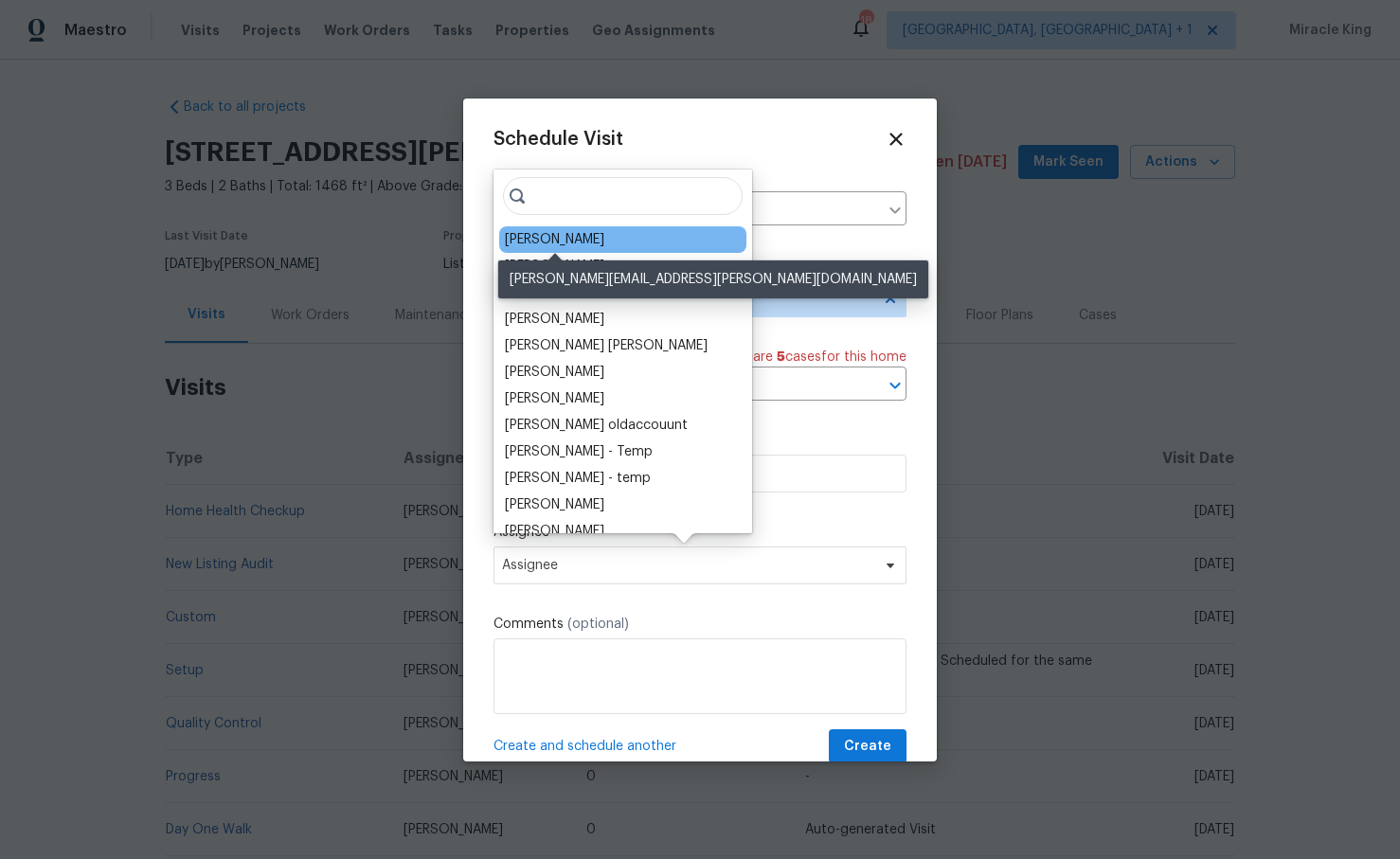
click at [579, 241] on div "[PERSON_NAME]" at bounding box center [555, 240] width 100 height 19
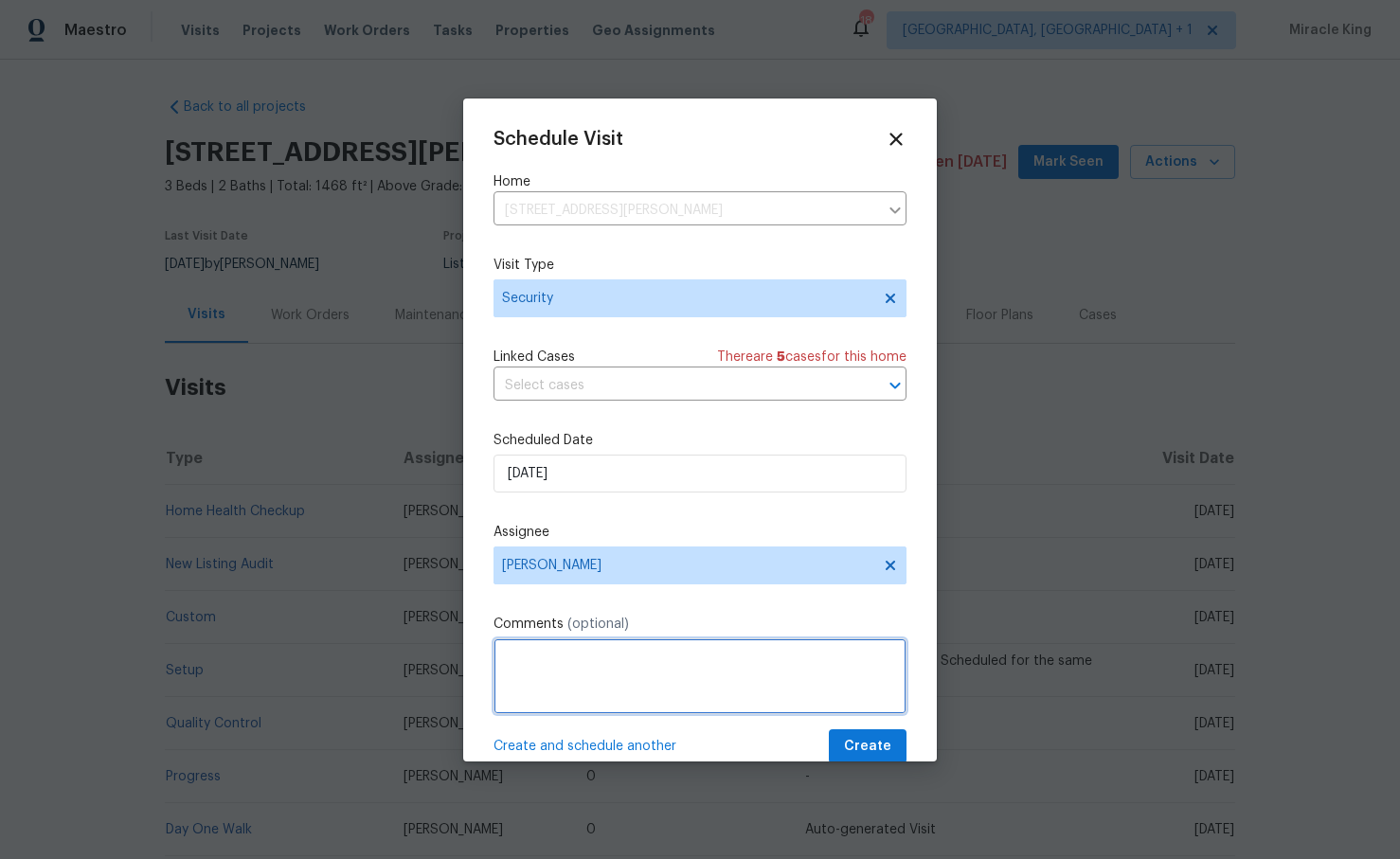
click at [586, 683] on textarea at bounding box center [700, 676] width 413 height 75
click at [646, 680] on textarea "Hi we received a report stating the backdoor is unsecured please close and lock…" at bounding box center [700, 676] width 413 height 75
type textarea "Hi we received a report stating the backdoor is unsecured please close and lock…"
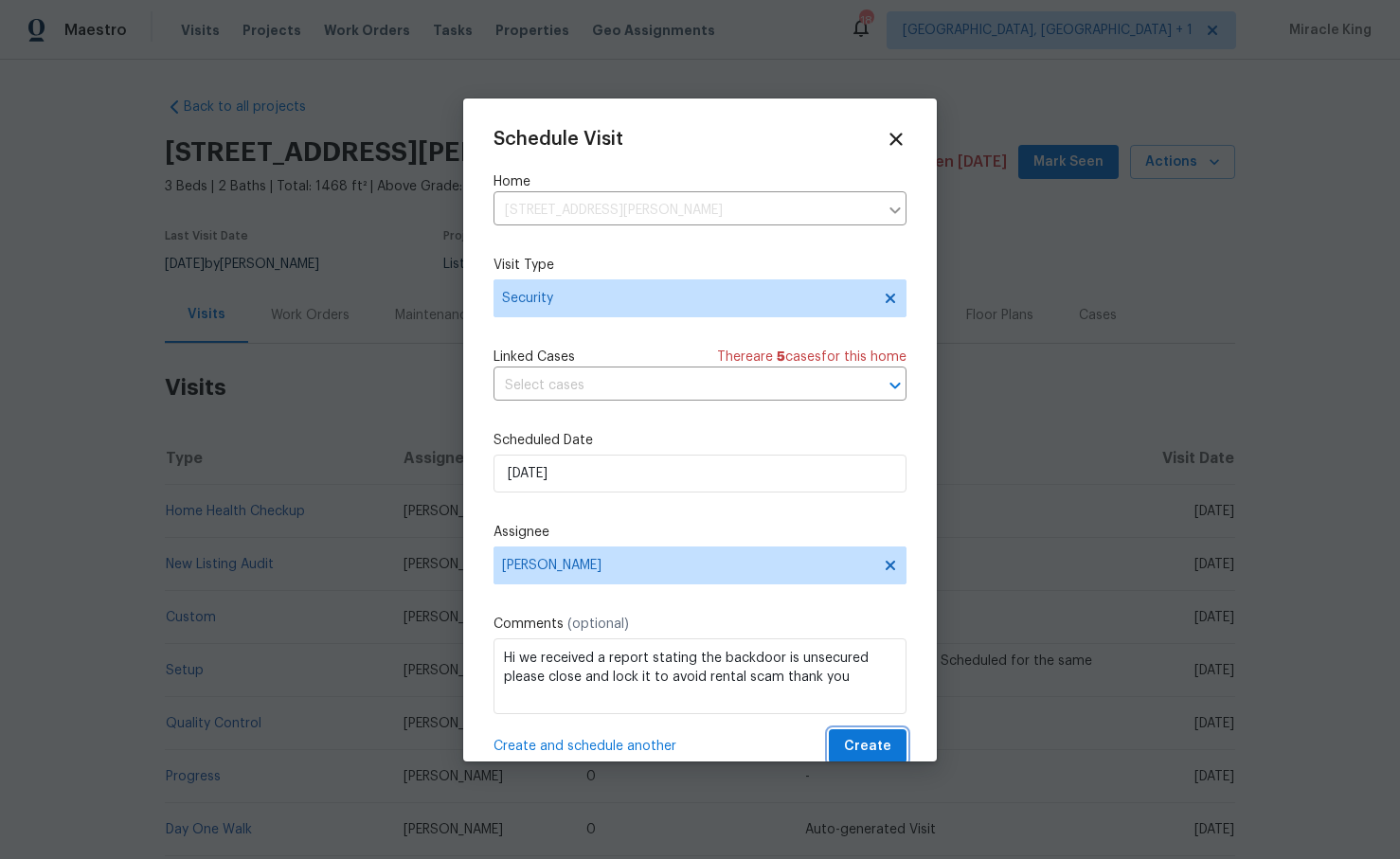
click at [875, 742] on span "Create" at bounding box center [868, 747] width 47 height 24
